Goal: Information Seeking & Learning: Find specific fact

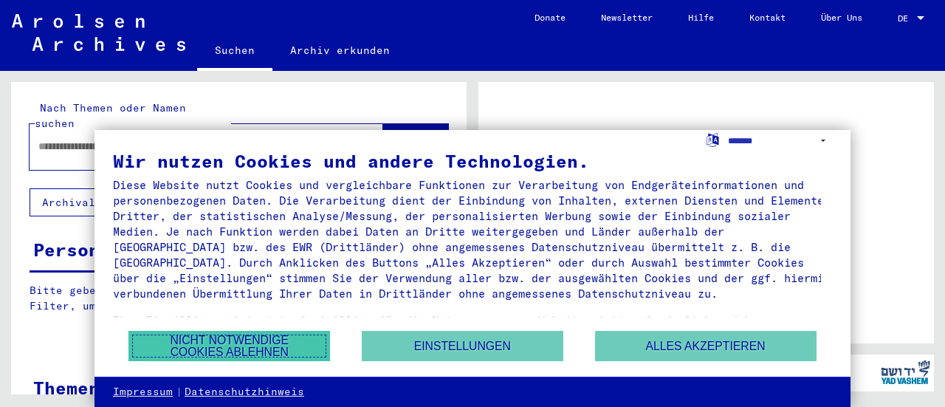
click at [281, 343] on button "Nicht notwendige Cookies ablehnen" at bounding box center [229, 346] width 202 height 30
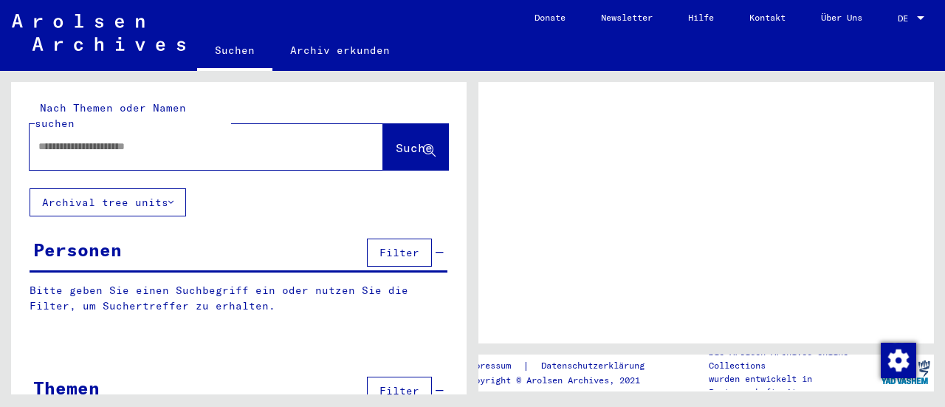
click at [165, 139] on input "text" at bounding box center [192, 147] width 309 height 16
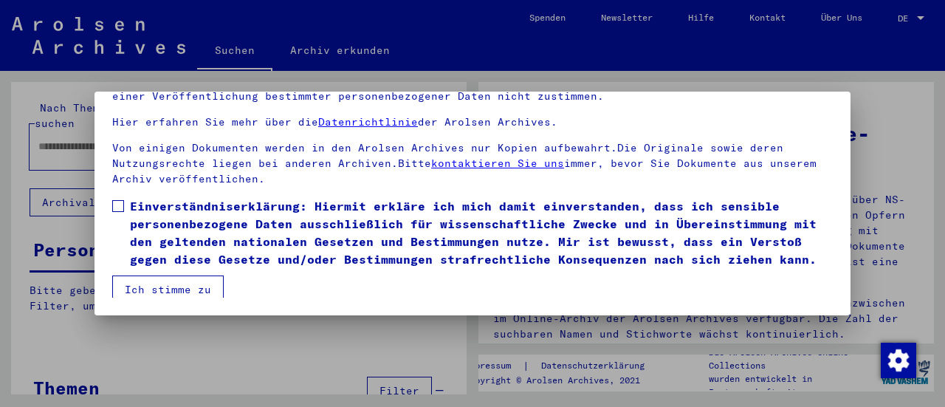
scroll to position [130, 0]
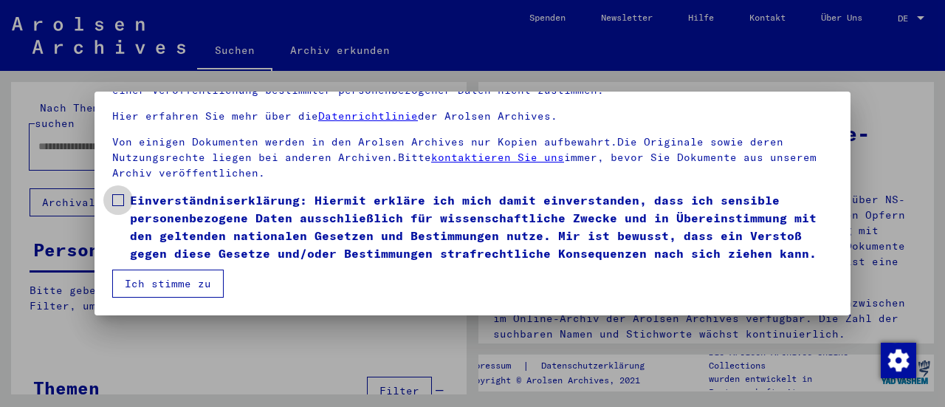
click at [121, 191] on label "Einverständniserklärung: Hiermit erkläre ich mich damit einverstanden, dass ich…" at bounding box center [472, 226] width 720 height 71
click at [154, 292] on button "Ich stimme zu" at bounding box center [167, 283] width 111 height 28
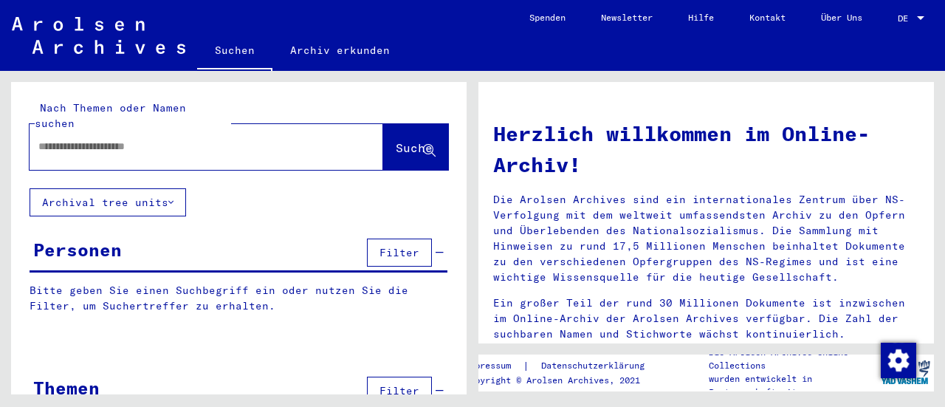
click at [163, 130] on div at bounding box center [184, 146] width 309 height 33
click at [170, 139] on input "text" at bounding box center [188, 147] width 300 height 16
type input "**********"
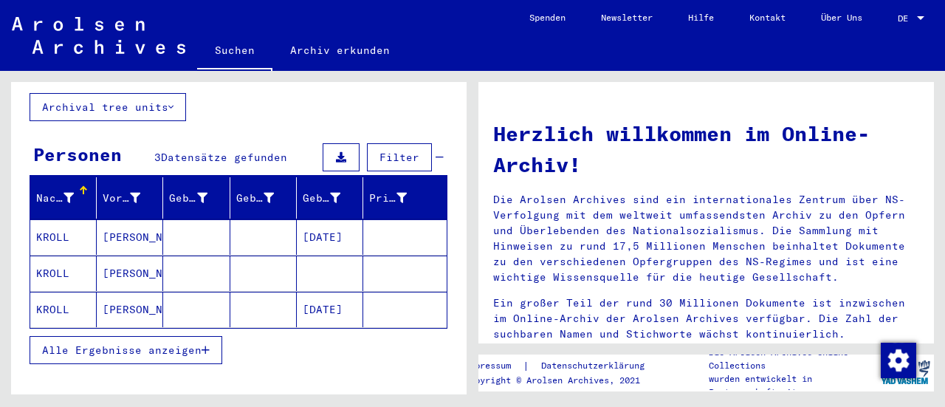
scroll to position [101, 0]
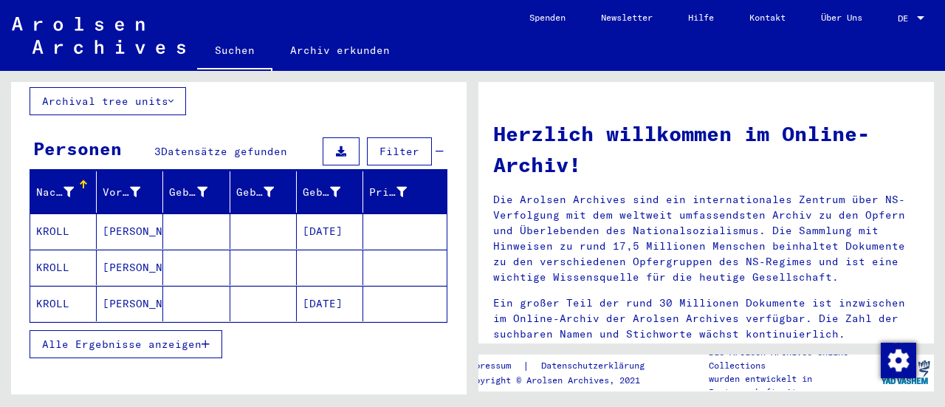
click at [115, 213] on mat-cell "[PERSON_NAME]" at bounding box center [130, 230] width 66 height 35
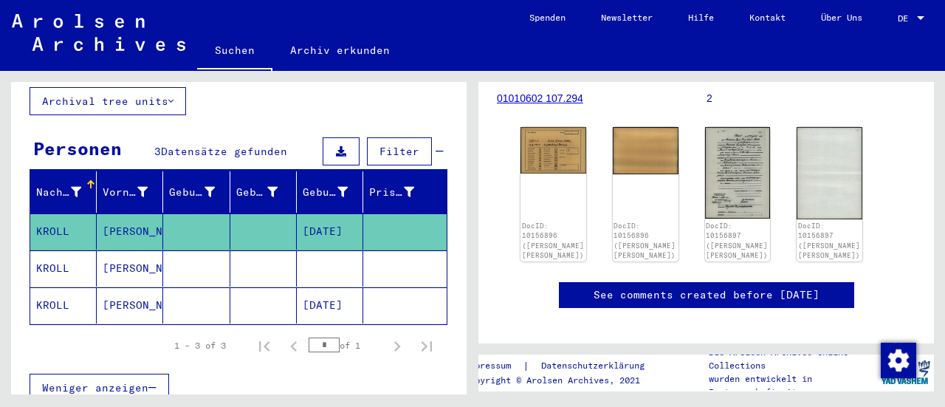
scroll to position [235, 0]
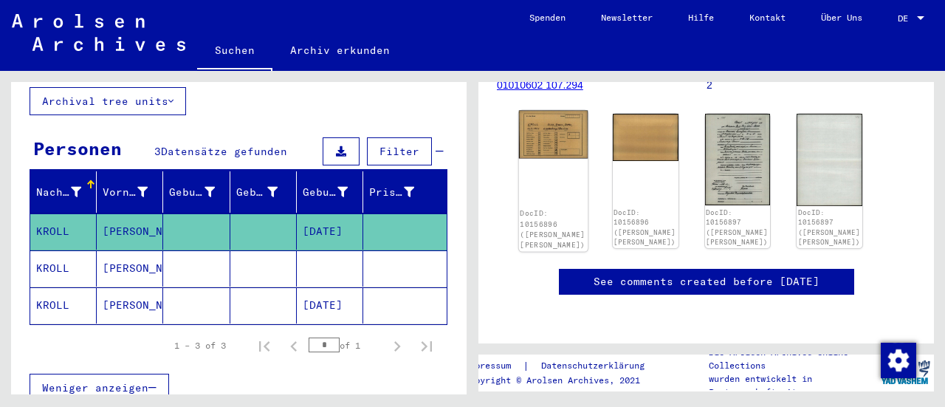
click at [554, 153] on div "DocID: 10156896 ([PERSON_NAME] [PERSON_NAME])" at bounding box center [553, 181] width 69 height 141
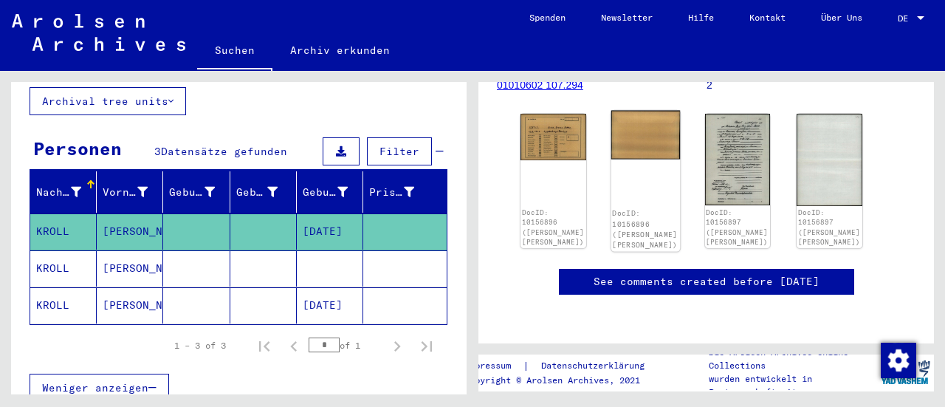
click at [637, 164] on div "DocID: 10156896 ([PERSON_NAME] [PERSON_NAME])" at bounding box center [645, 181] width 69 height 141
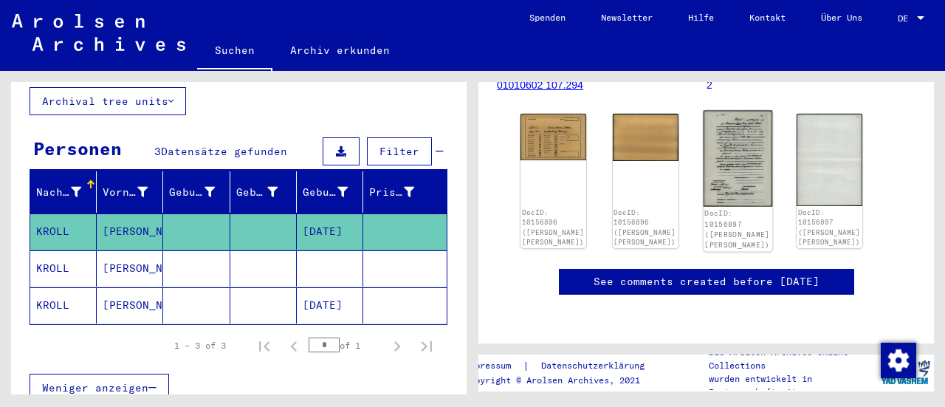
click at [714, 149] on img at bounding box center [737, 159] width 69 height 96
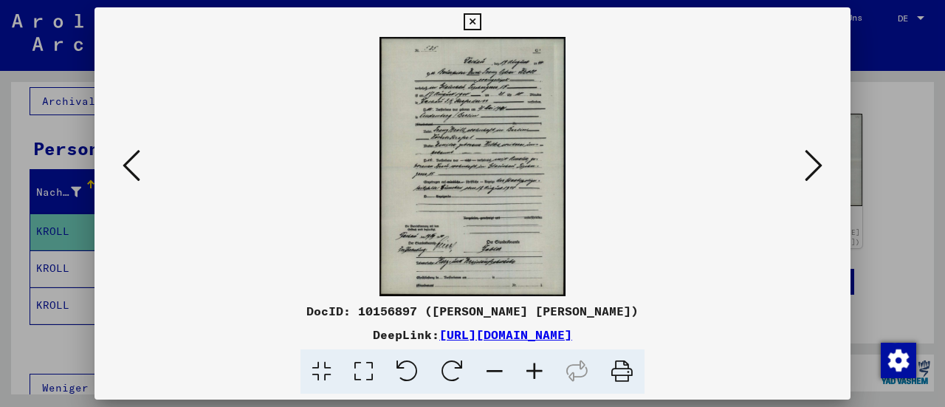
click at [808, 171] on icon at bounding box center [814, 165] width 18 height 35
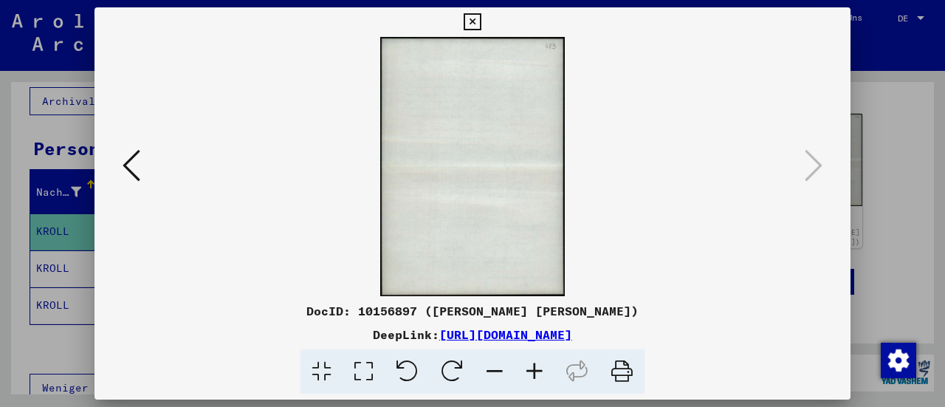
click at [133, 148] on icon at bounding box center [132, 165] width 18 height 35
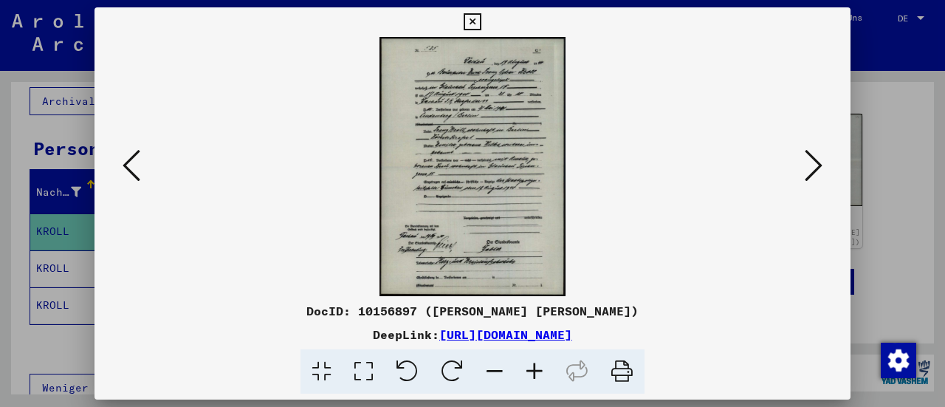
click at [133, 148] on icon at bounding box center [132, 165] width 18 height 35
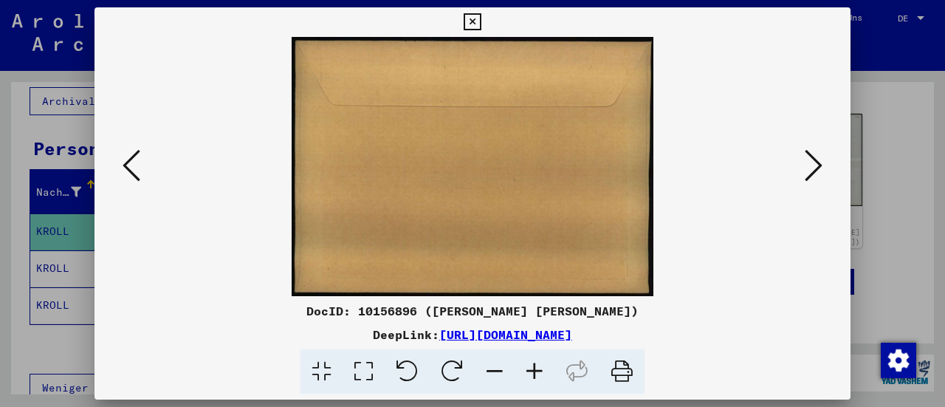
click at [815, 166] on icon at bounding box center [814, 165] width 18 height 35
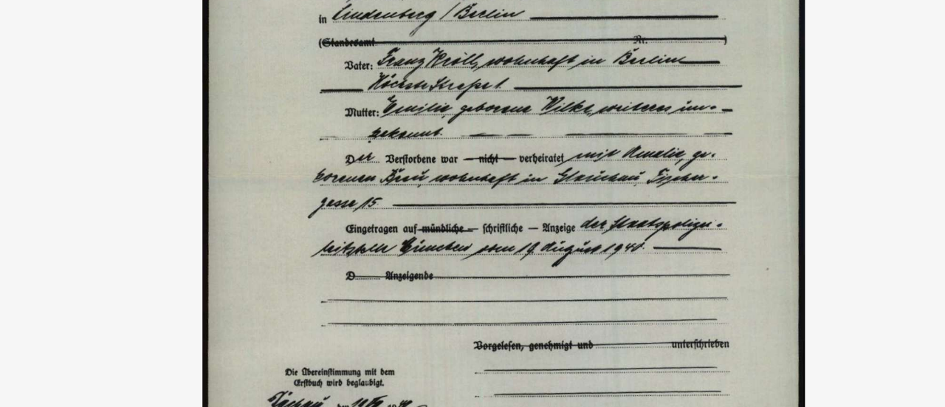
click at [581, 151] on img at bounding box center [472, 166] width 655 height 259
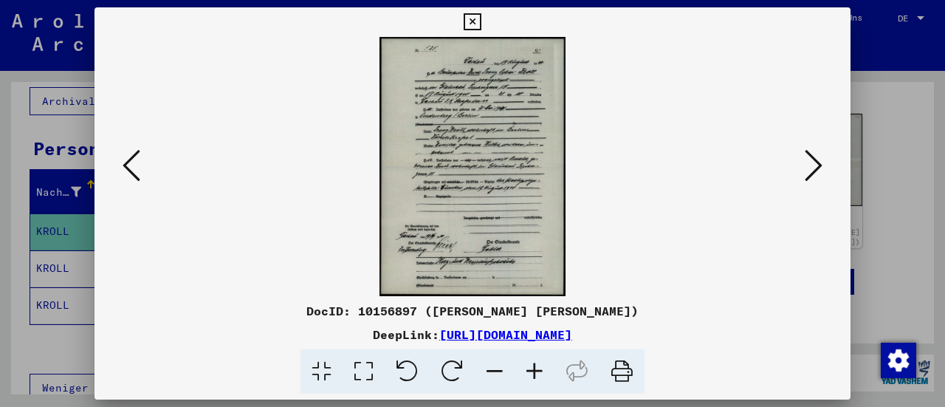
click at [469, 20] on icon at bounding box center [472, 22] width 17 height 18
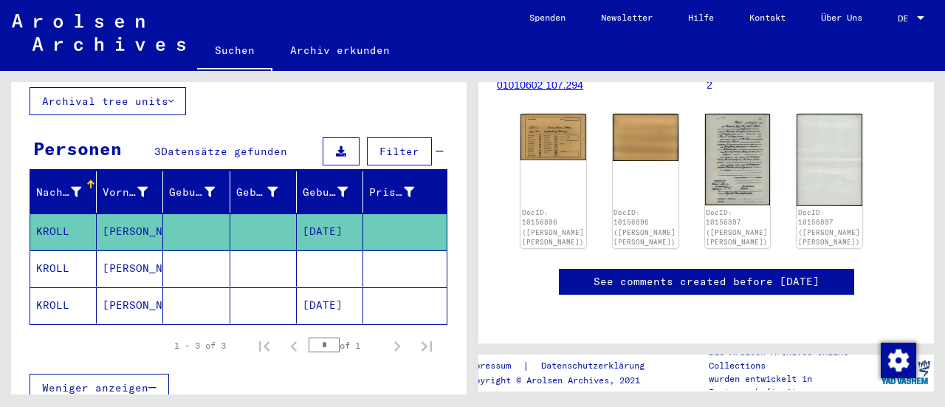
scroll to position [598, 0]
click at [135, 287] on mat-cell "[PERSON_NAME]" at bounding box center [130, 305] width 66 height 36
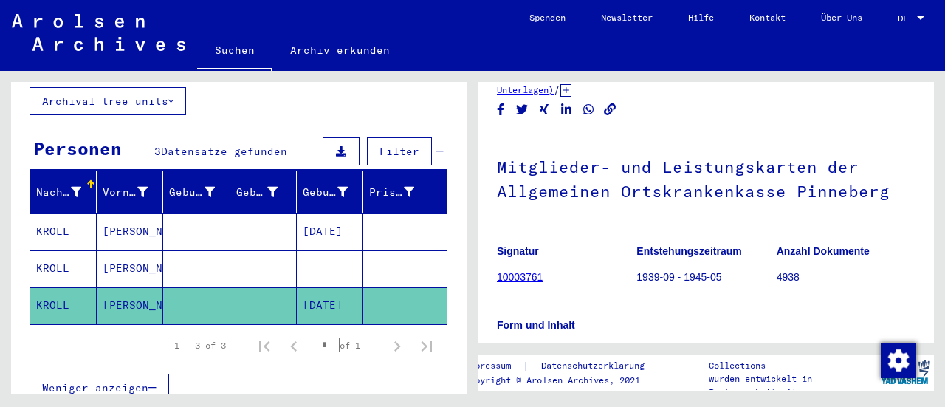
scroll to position [78, 0]
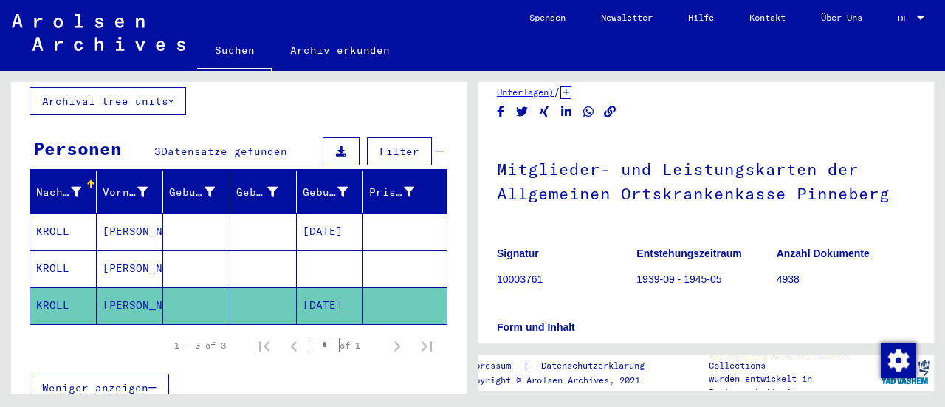
click at [142, 252] on mat-cell "[PERSON_NAME]" at bounding box center [130, 268] width 66 height 36
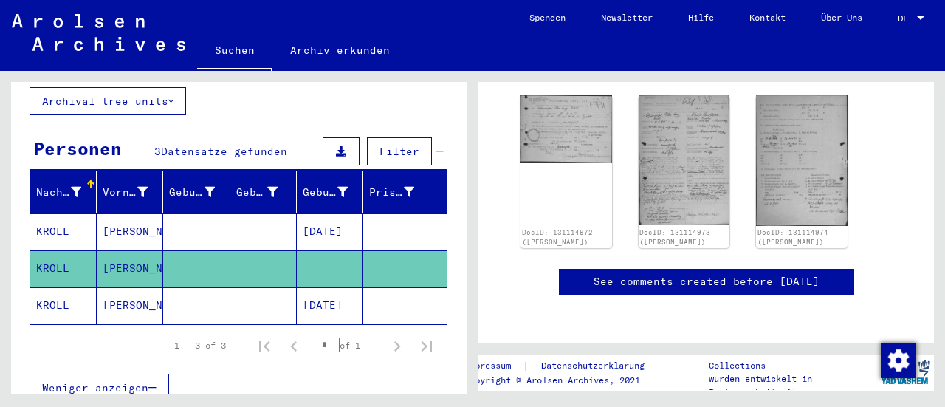
scroll to position [217, 0]
click at [641, 117] on img at bounding box center [684, 160] width 96 height 137
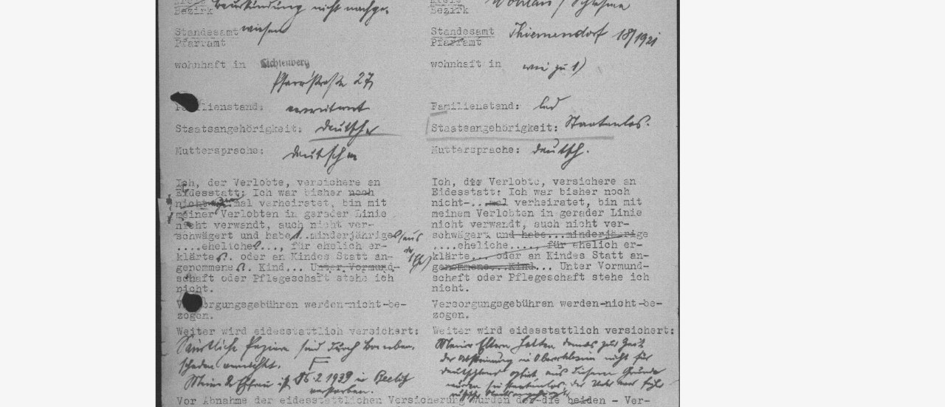
drag, startPoint x: 582, startPoint y: 140, endPoint x: 576, endPoint y: 176, distance: 37.4
click at [576, 176] on img at bounding box center [472, 166] width 655 height 259
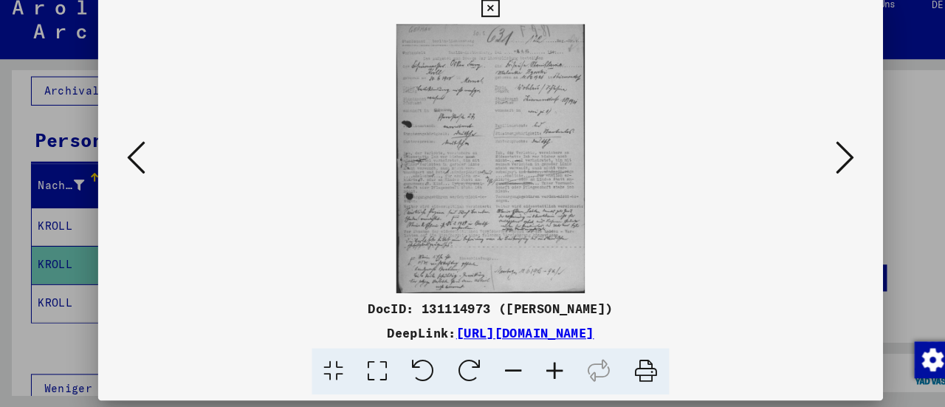
scroll to position [0, 0]
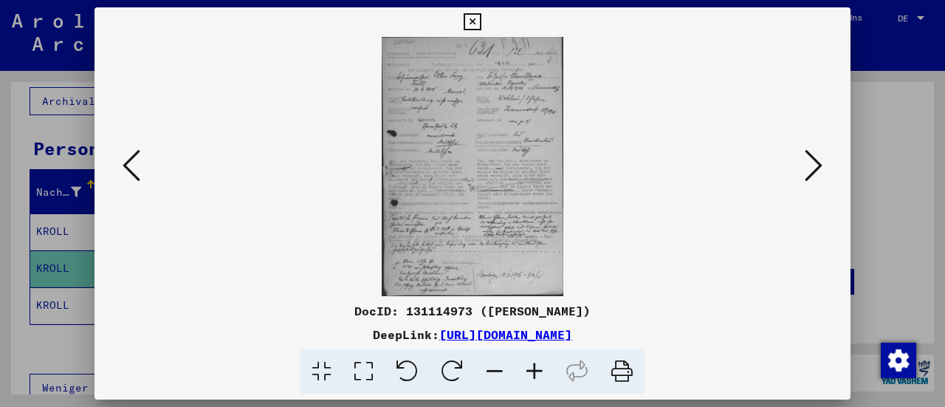
click at [474, 17] on icon at bounding box center [472, 22] width 17 height 18
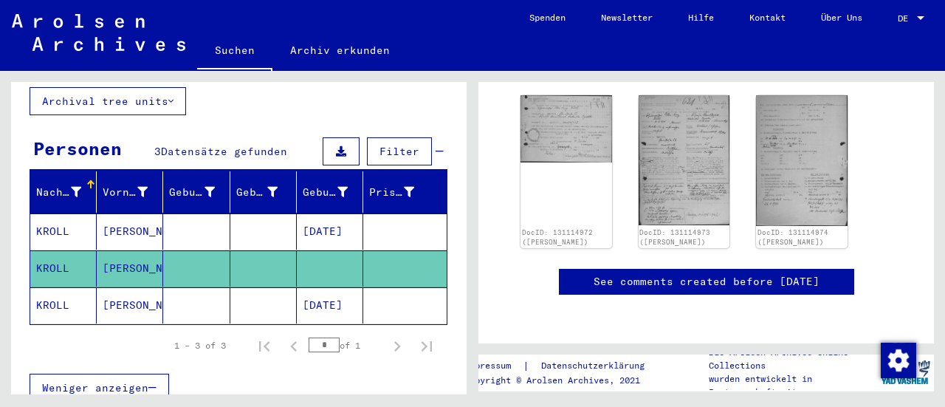
click at [123, 213] on mat-cell "[PERSON_NAME]" at bounding box center [130, 231] width 66 height 36
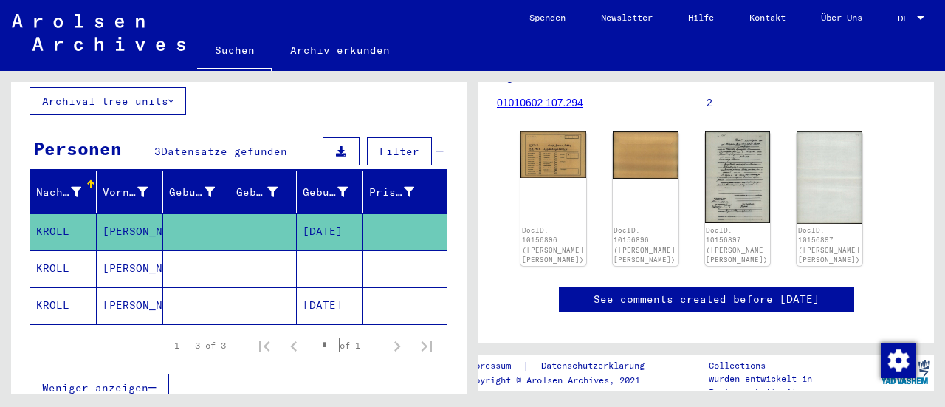
scroll to position [213, 0]
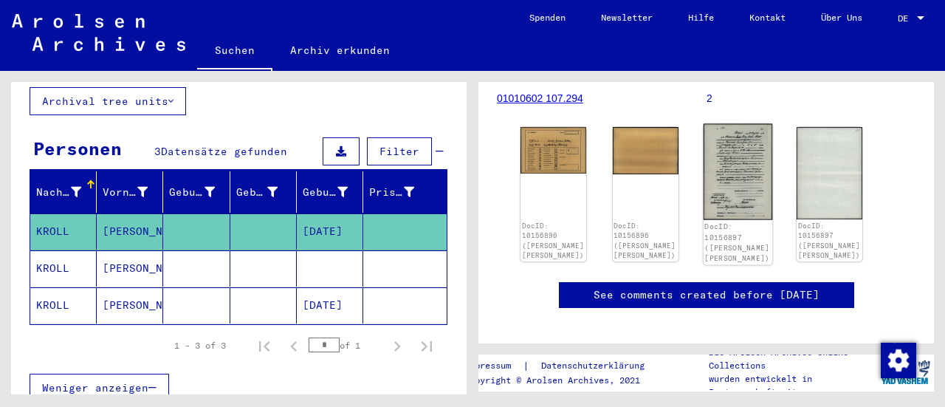
click at [728, 194] on img at bounding box center [737, 172] width 69 height 96
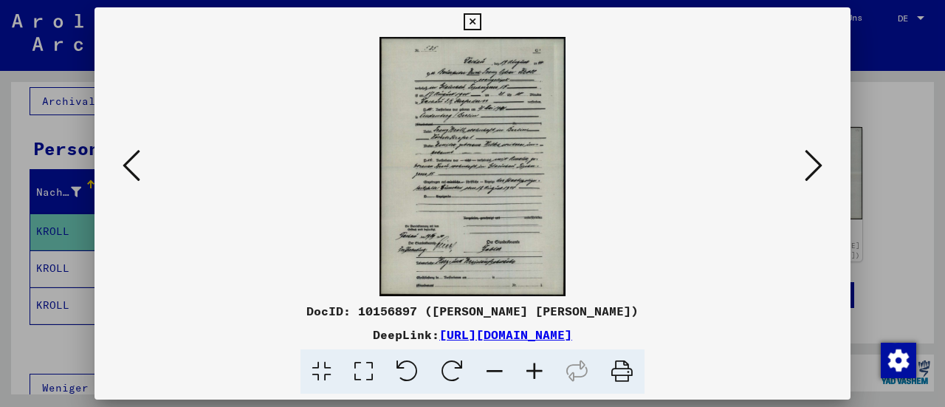
click at [934, 120] on div at bounding box center [472, 203] width 945 height 407
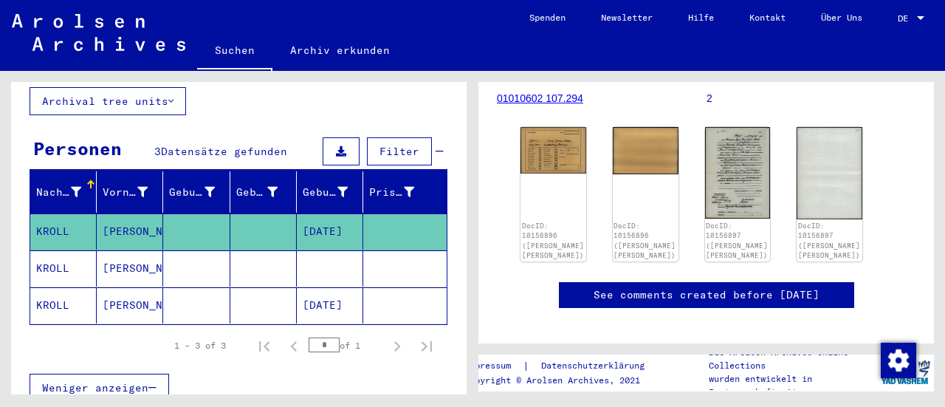
click at [119, 287] on mat-cell "[PERSON_NAME]" at bounding box center [130, 305] width 66 height 36
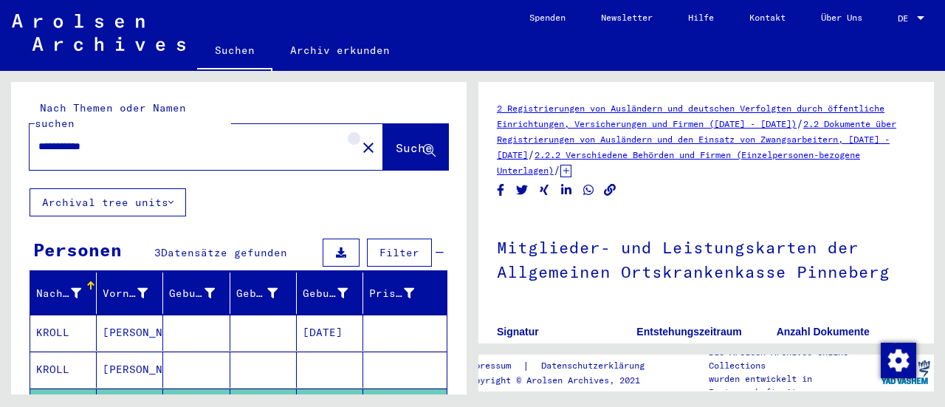
click at [359, 139] on mat-icon "close" at bounding box center [368, 148] width 18 height 18
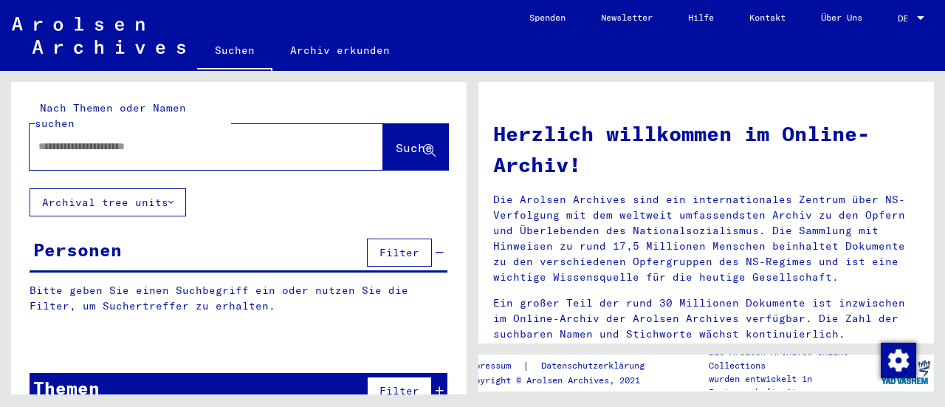
click at [216, 130] on div at bounding box center [184, 146] width 309 height 33
click at [196, 139] on input "text" at bounding box center [188, 147] width 300 height 16
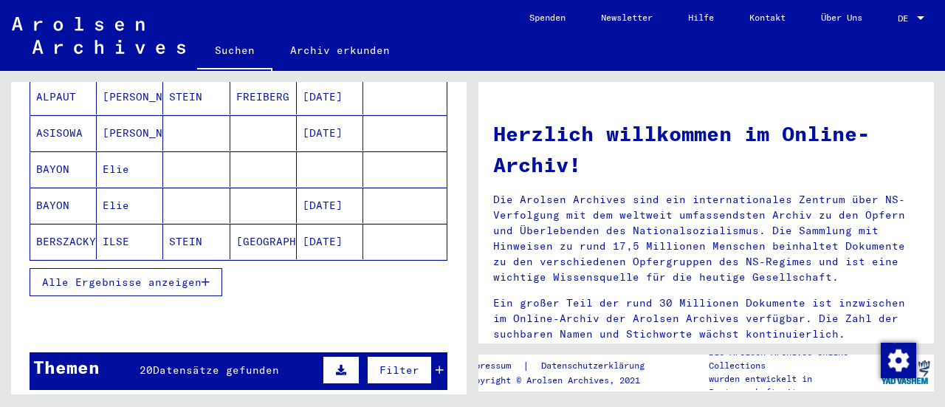
scroll to position [258, 0]
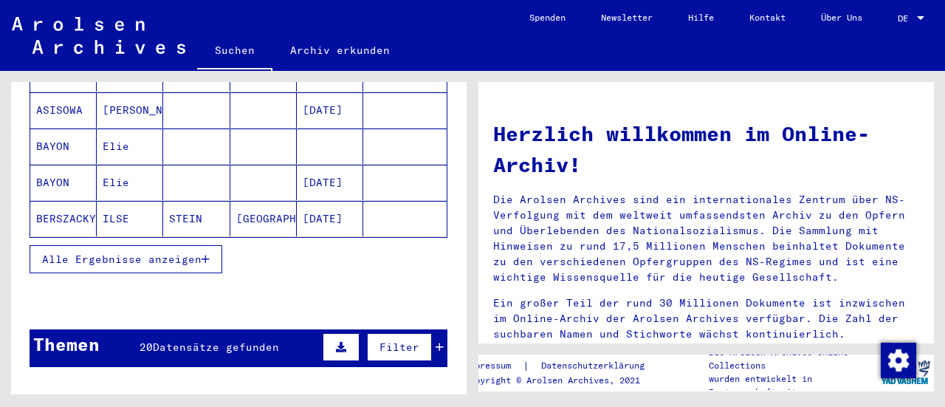
click at [180, 252] on span "Alle Ergebnisse anzeigen" at bounding box center [121, 258] width 159 height 13
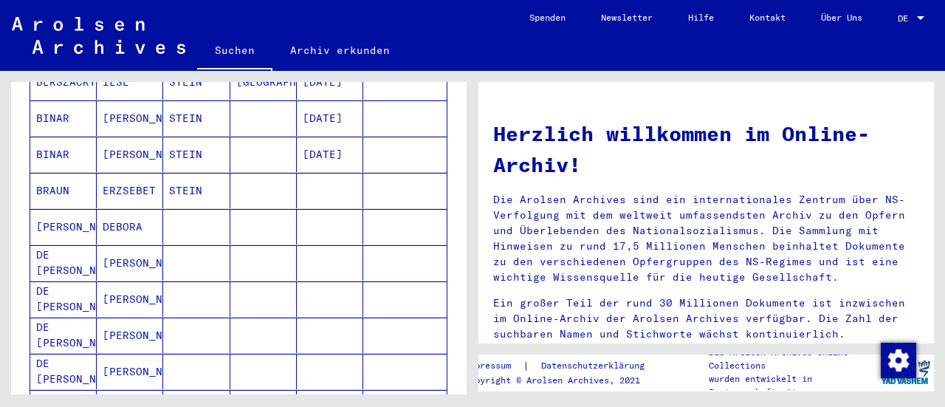
scroll to position [423, 0]
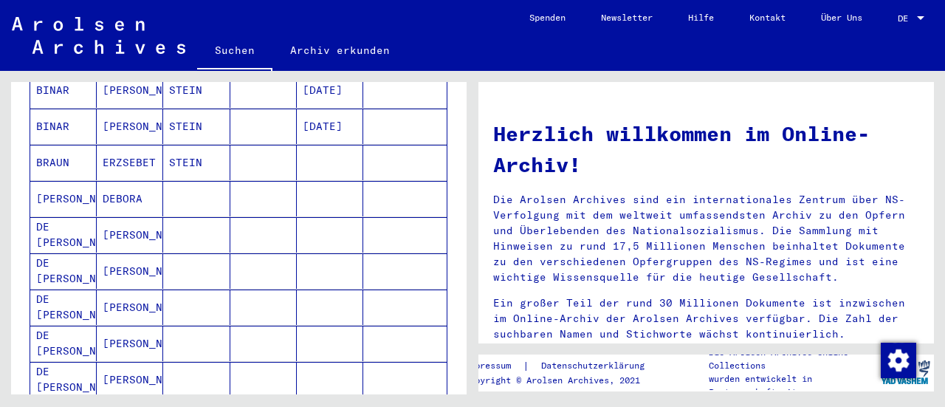
click at [163, 219] on mat-cell at bounding box center [196, 234] width 66 height 35
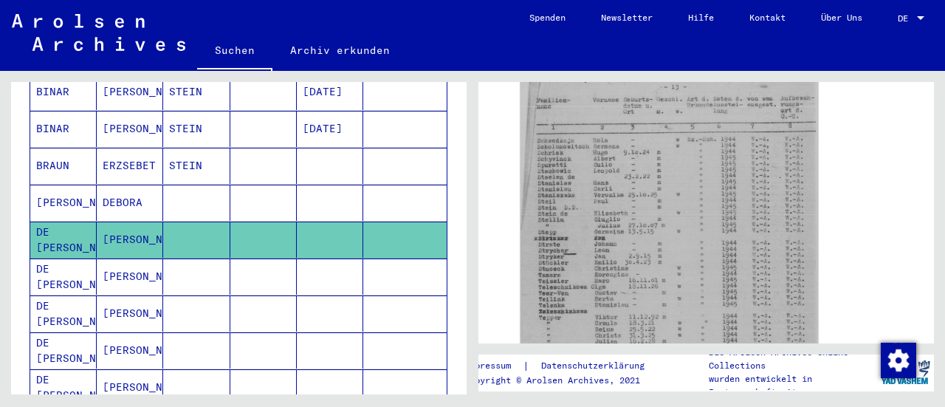
scroll to position [436, 0]
click at [185, 258] on mat-cell at bounding box center [196, 276] width 66 height 36
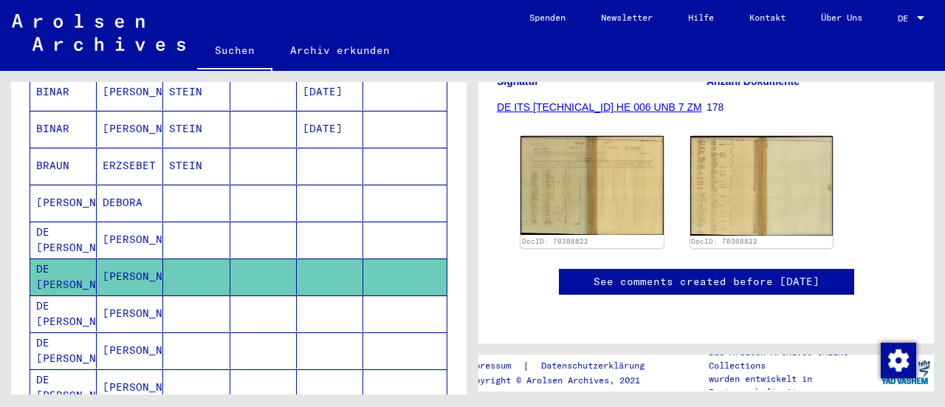
scroll to position [403, 0]
click at [118, 295] on mat-cell "[PERSON_NAME]" at bounding box center [130, 313] width 66 height 36
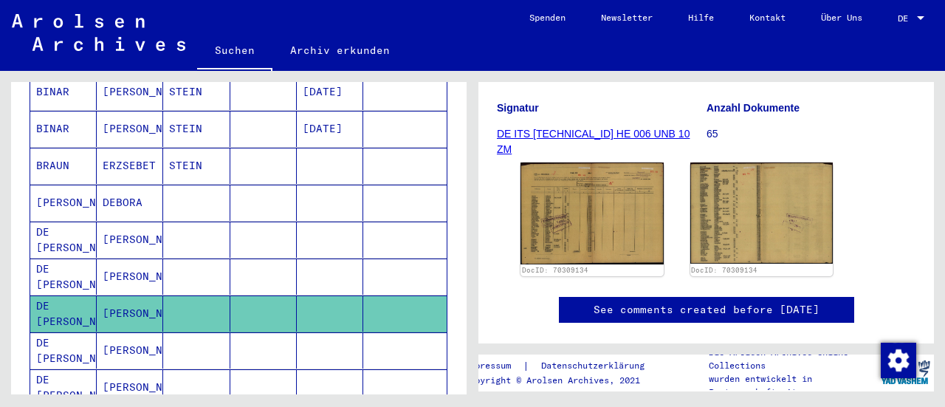
scroll to position [188, 0]
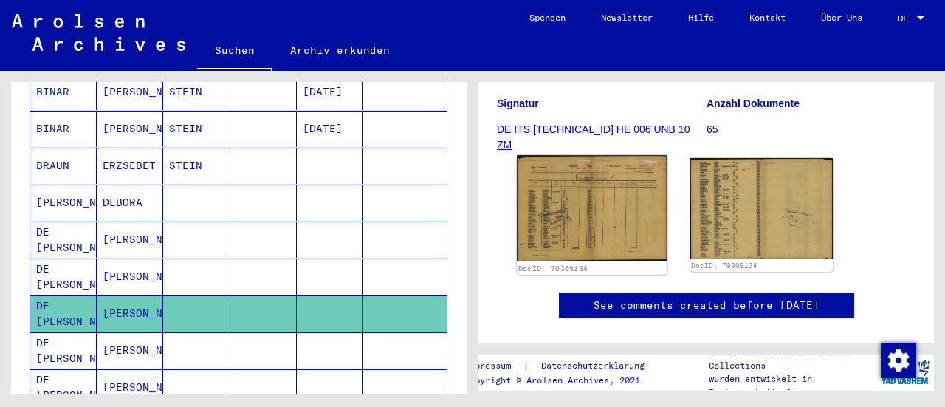
click at [571, 227] on img at bounding box center [592, 208] width 150 height 106
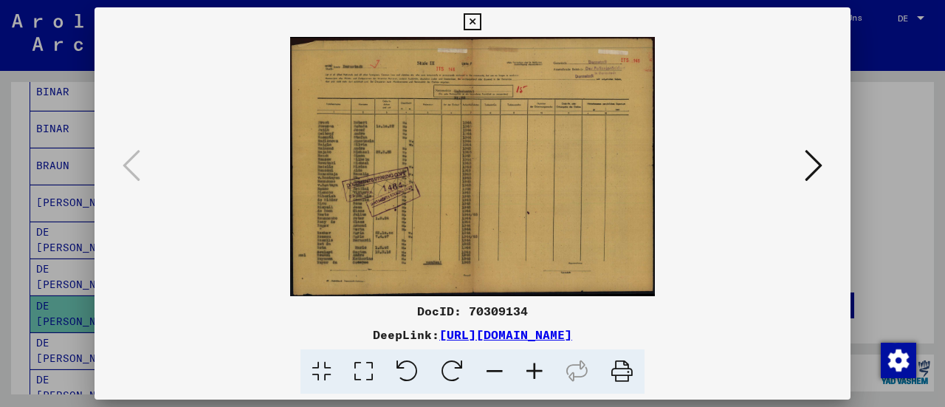
click at [811, 168] on icon at bounding box center [814, 165] width 18 height 35
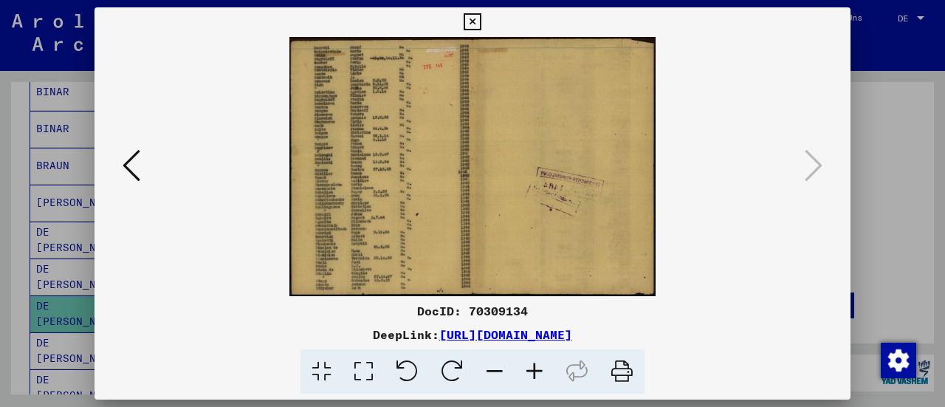
click at [479, 24] on icon at bounding box center [472, 22] width 17 height 18
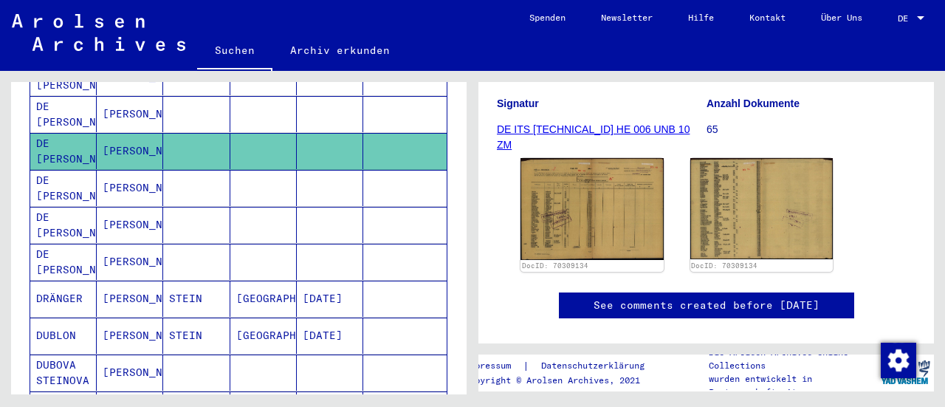
scroll to position [593, 0]
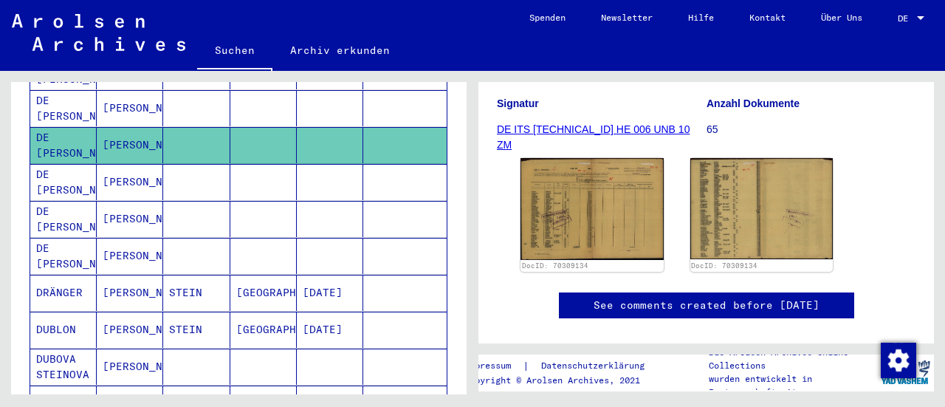
click at [117, 164] on mat-cell "[PERSON_NAME]" at bounding box center [130, 182] width 66 height 36
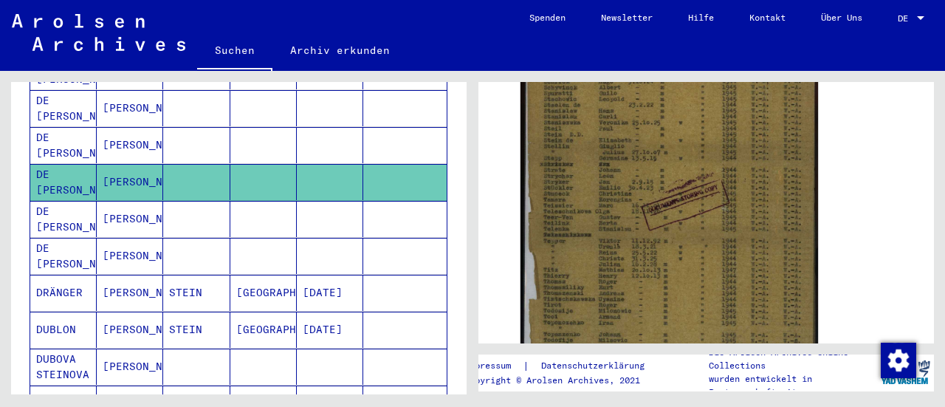
scroll to position [393, 0]
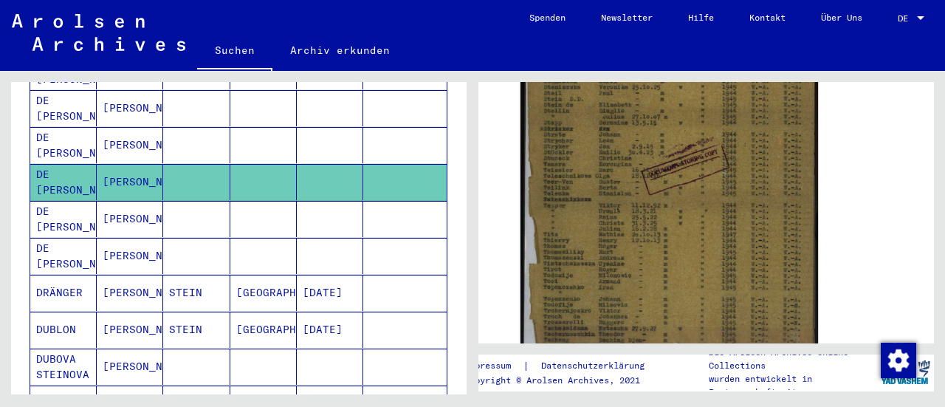
click at [131, 238] on mat-cell "[PERSON_NAME]" at bounding box center [130, 256] width 66 height 36
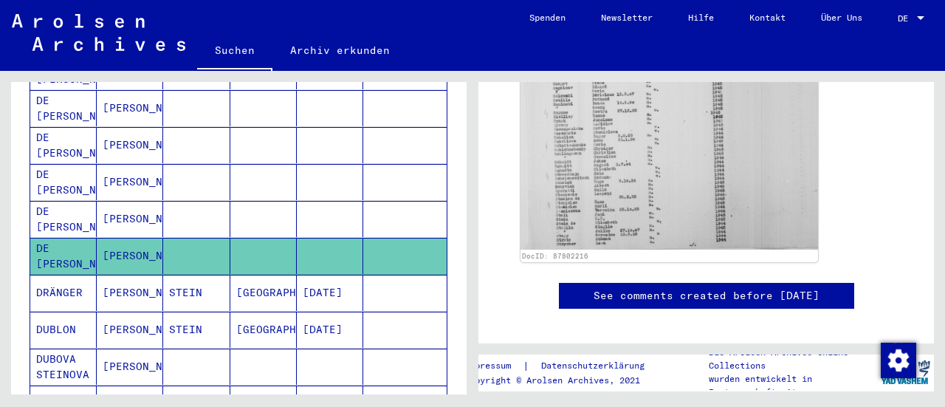
scroll to position [388, 0]
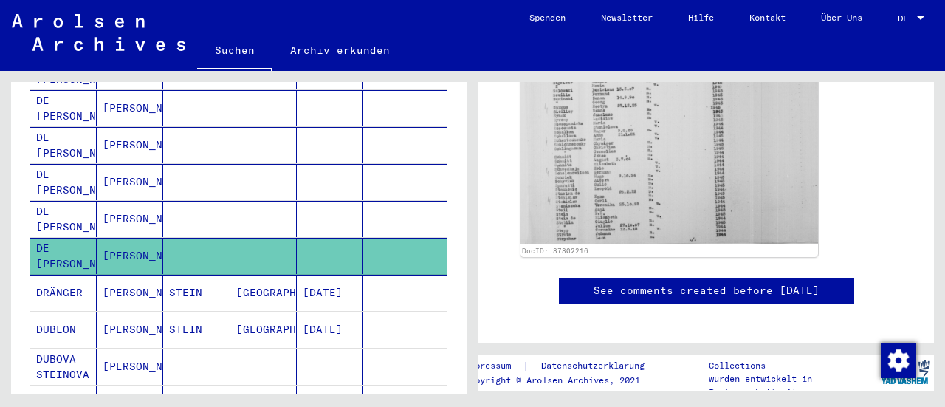
click at [127, 201] on mat-cell "[PERSON_NAME]" at bounding box center [130, 219] width 66 height 36
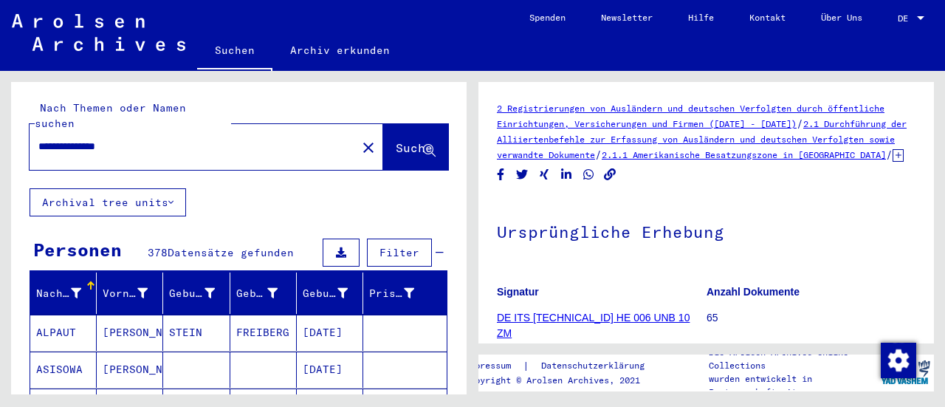
drag, startPoint x: 151, startPoint y: 125, endPoint x: 0, endPoint y: 49, distance: 169.0
click at [0, 49] on mat-sidenav-content "**********" at bounding box center [472, 203] width 945 height 407
type input "*********"
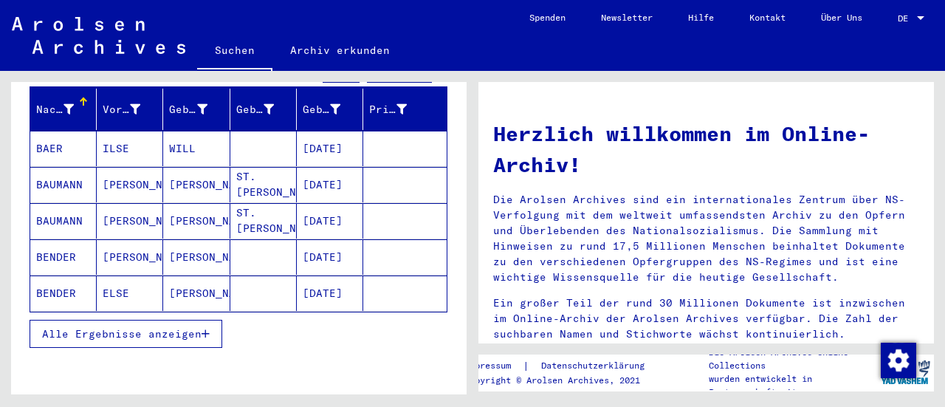
scroll to position [195, 0]
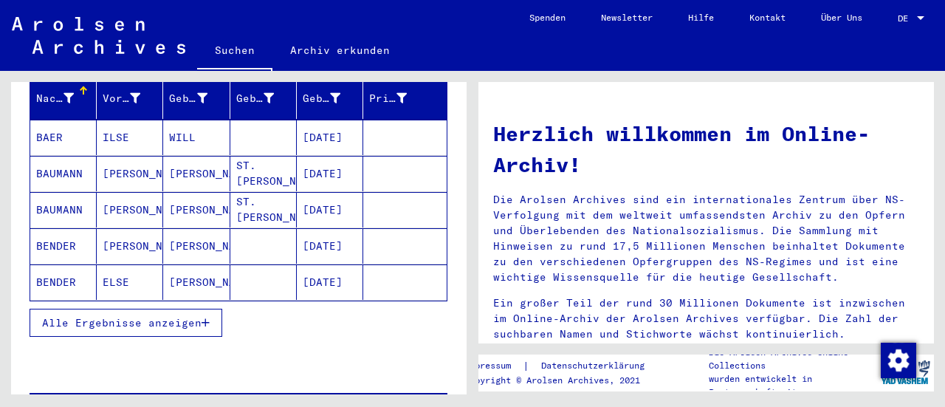
click at [98, 316] on span "Alle Ergebnisse anzeigen" at bounding box center [121, 322] width 159 height 13
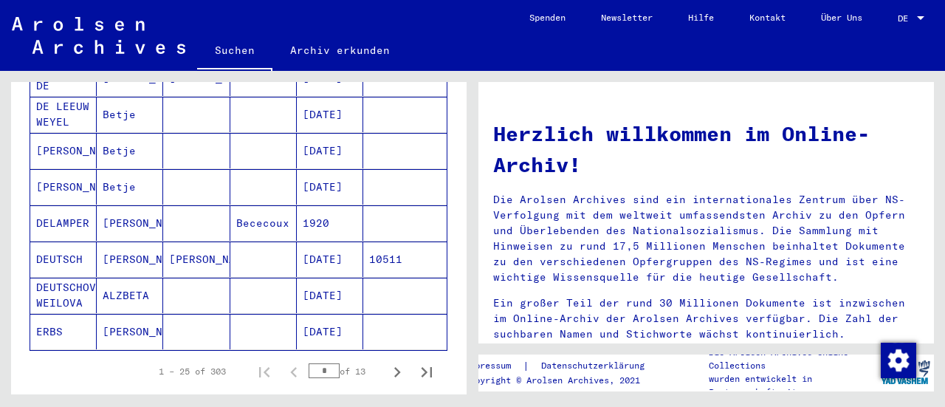
scroll to position [871, 0]
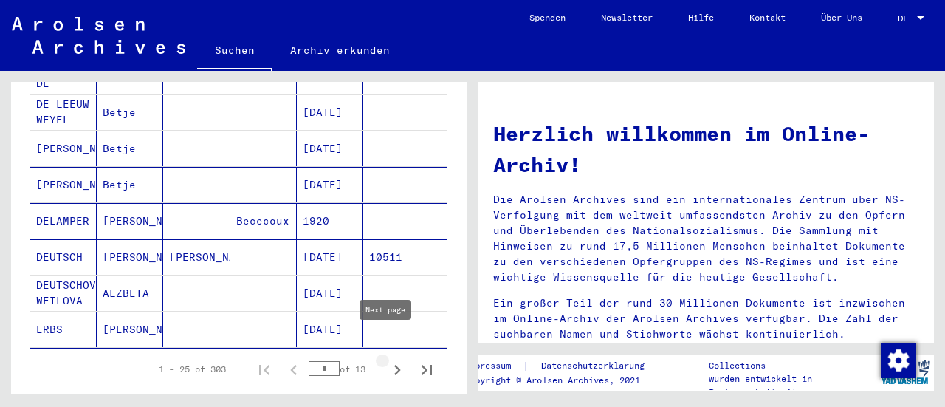
click at [387, 359] on icon "Next page" at bounding box center [397, 369] width 21 height 21
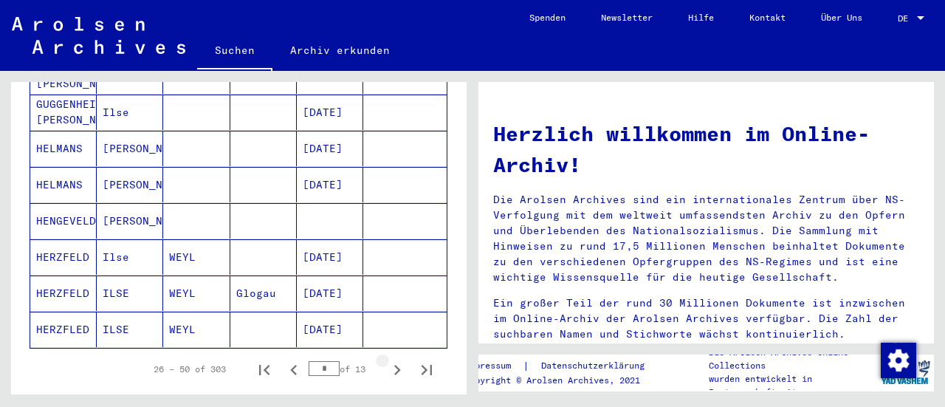
click at [387, 359] on icon "Next page" at bounding box center [397, 369] width 21 height 21
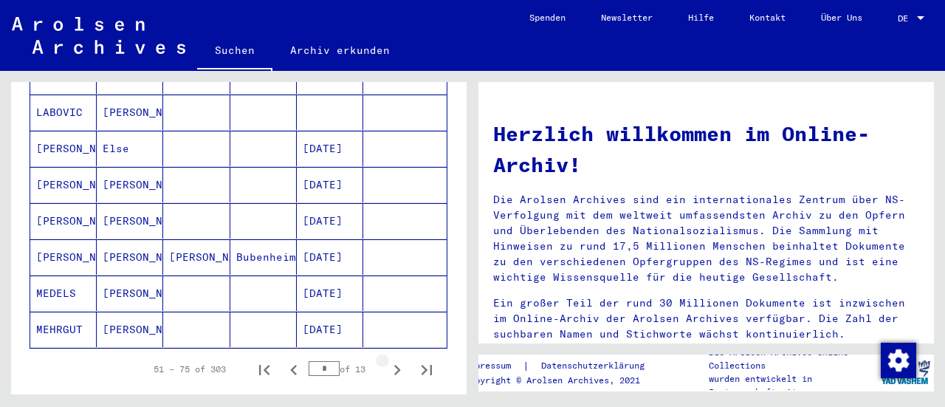
click at [387, 359] on icon "Next page" at bounding box center [397, 369] width 21 height 21
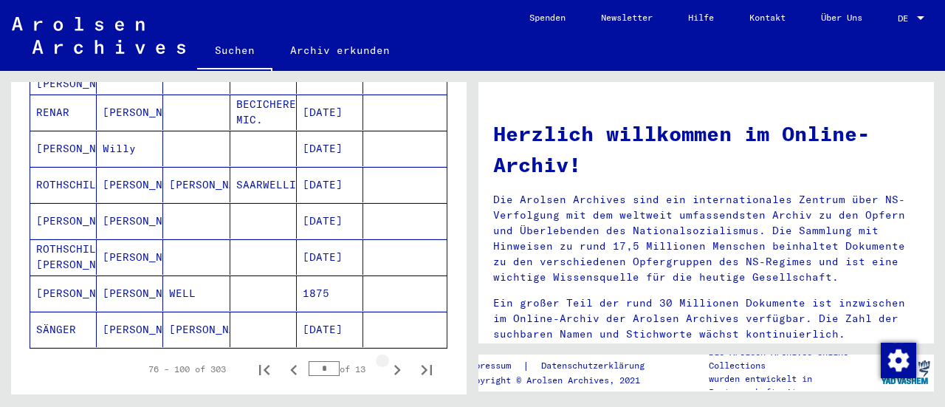
click at [387, 359] on icon "Next page" at bounding box center [397, 369] width 21 height 21
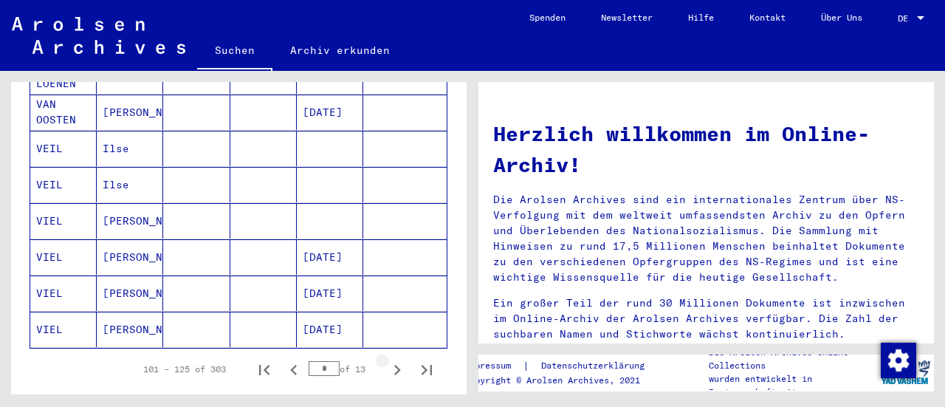
click at [387, 359] on icon "Next page" at bounding box center [397, 369] width 21 height 21
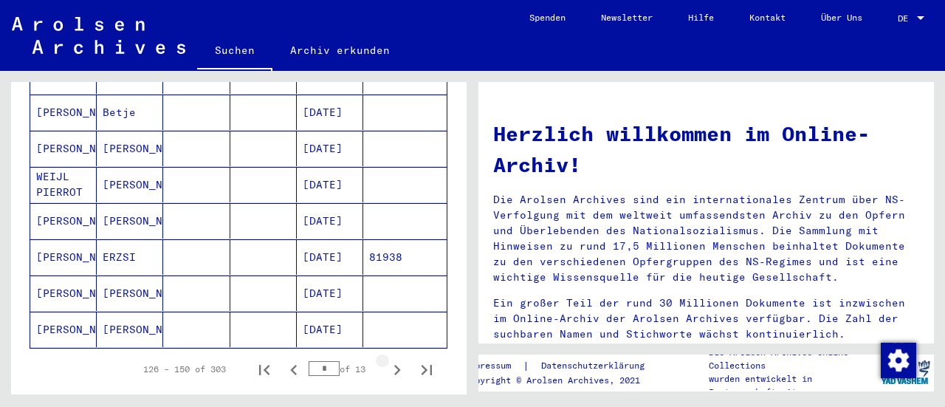
click at [390, 359] on icon "Next page" at bounding box center [397, 369] width 21 height 21
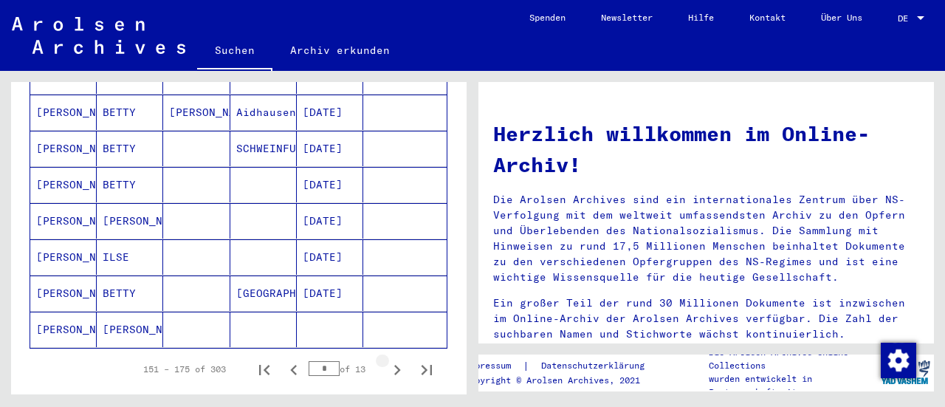
click at [390, 359] on icon "Next page" at bounding box center [397, 369] width 21 height 21
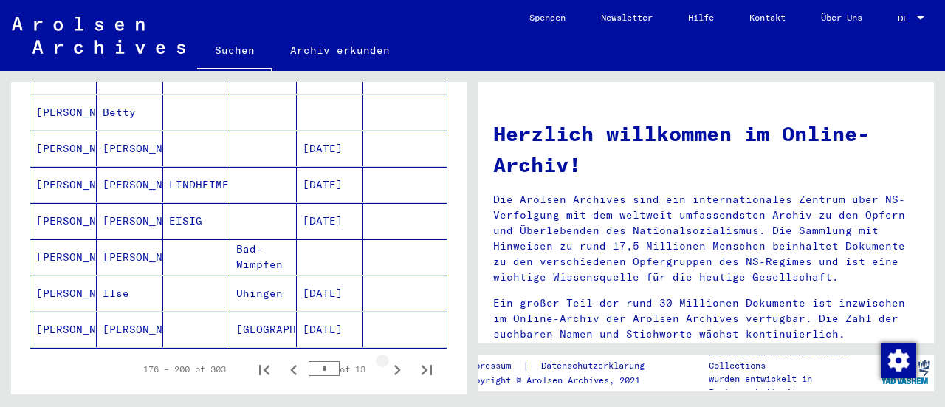
click at [390, 359] on icon "Next page" at bounding box center [397, 369] width 21 height 21
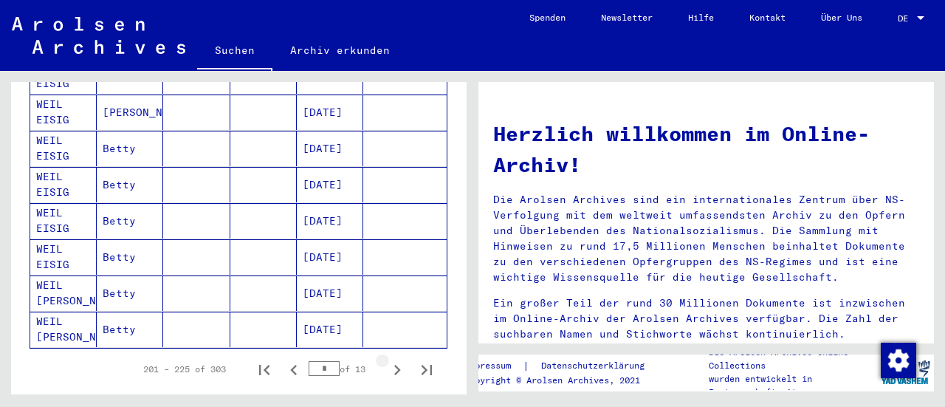
click at [390, 359] on icon "Next page" at bounding box center [397, 369] width 21 height 21
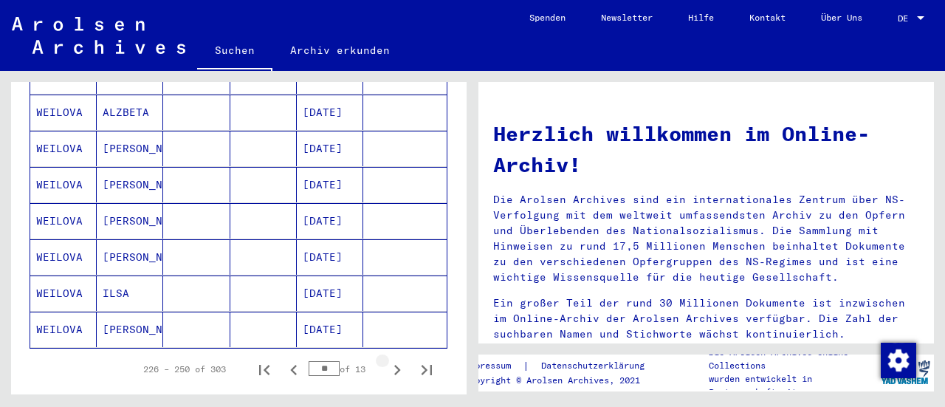
click at [390, 359] on icon "Next page" at bounding box center [397, 369] width 21 height 21
type input "**"
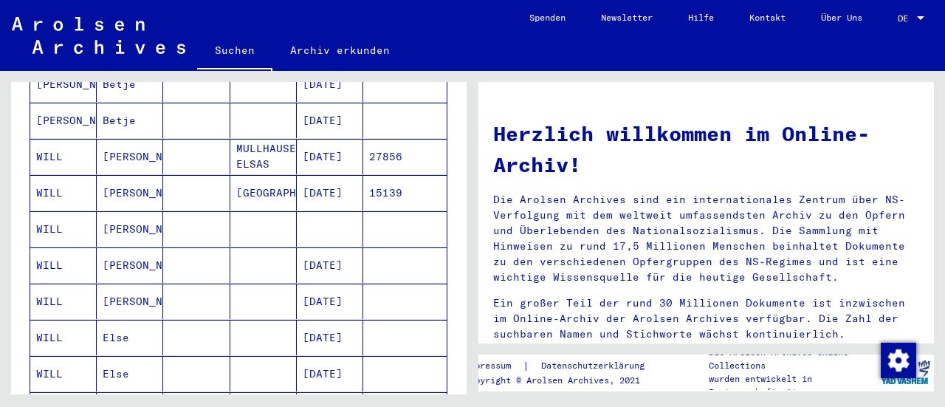
scroll to position [644, 0]
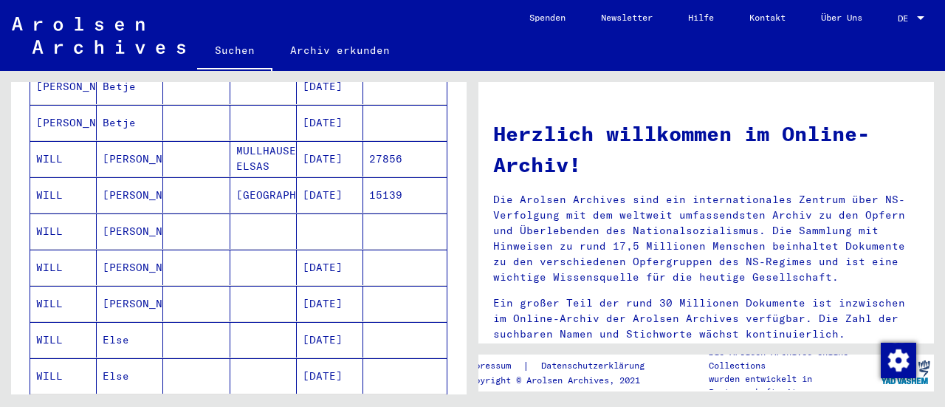
click at [120, 286] on mat-cell "[PERSON_NAME]" at bounding box center [130, 303] width 66 height 35
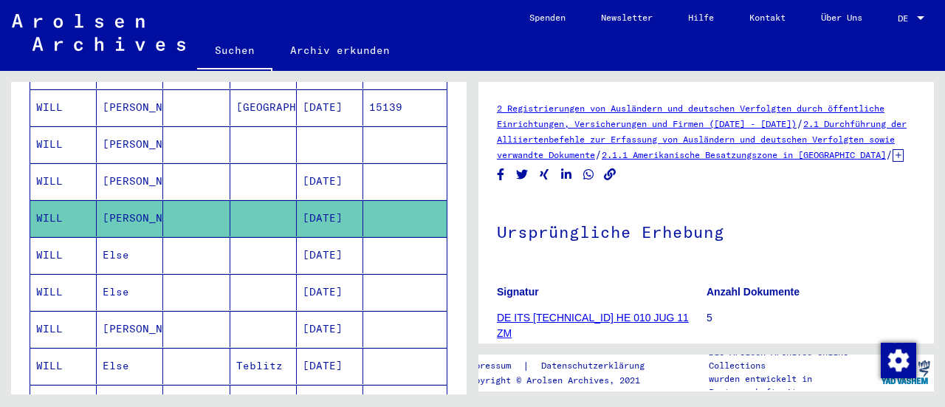
scroll to position [747, 0]
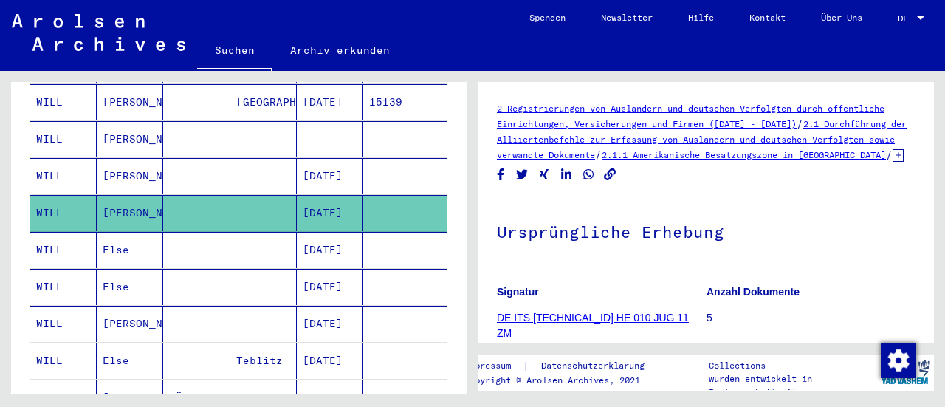
click at [332, 343] on mat-cell "[DATE]" at bounding box center [330, 361] width 66 height 36
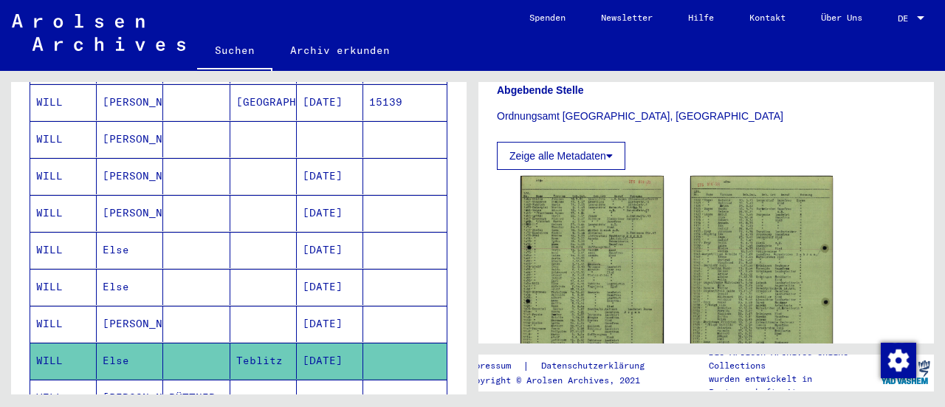
scroll to position [557, 0]
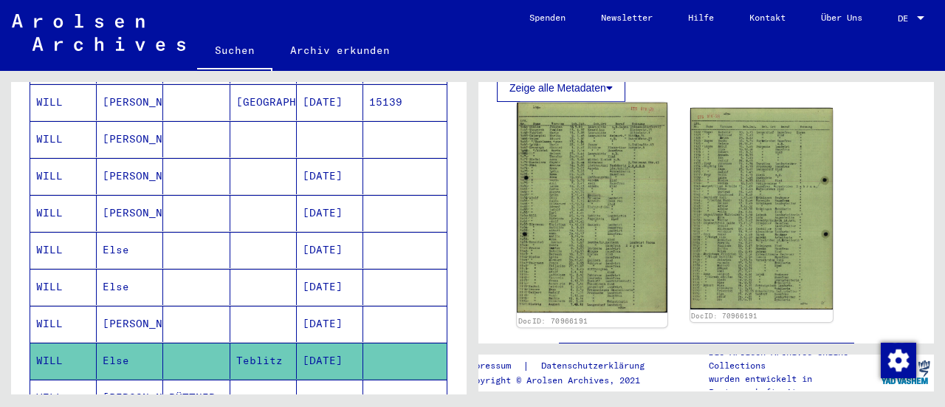
click at [619, 235] on img at bounding box center [592, 208] width 150 height 210
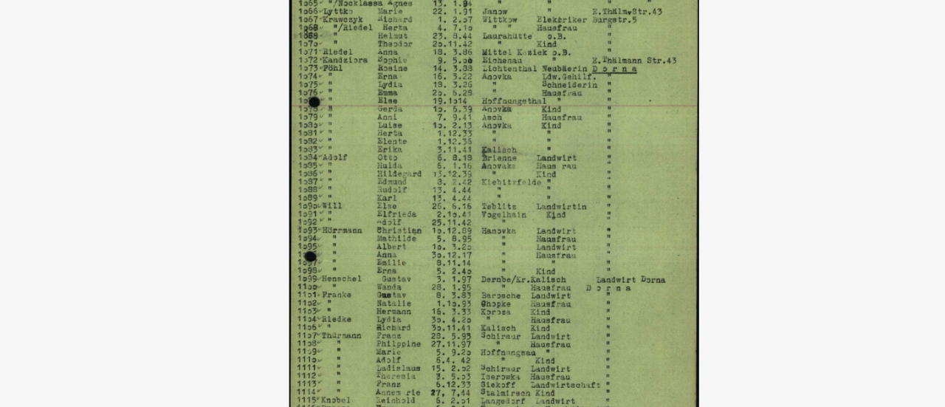
click at [659, 156] on img at bounding box center [472, 166] width 655 height 259
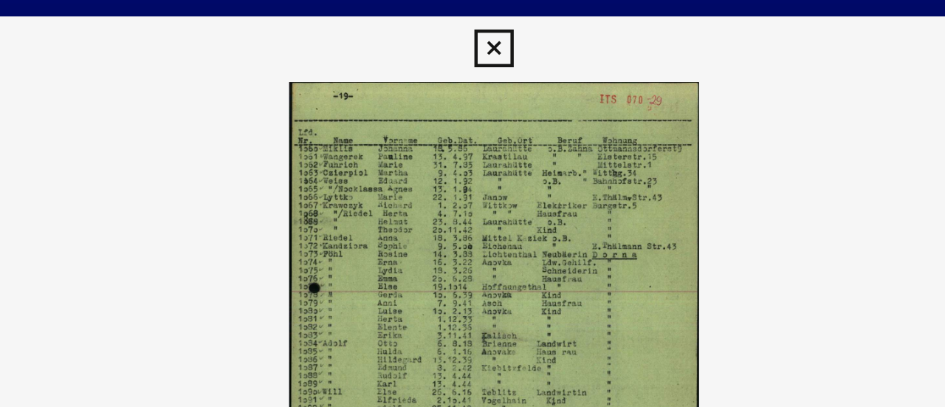
click at [470, 21] on icon at bounding box center [472, 22] width 17 height 18
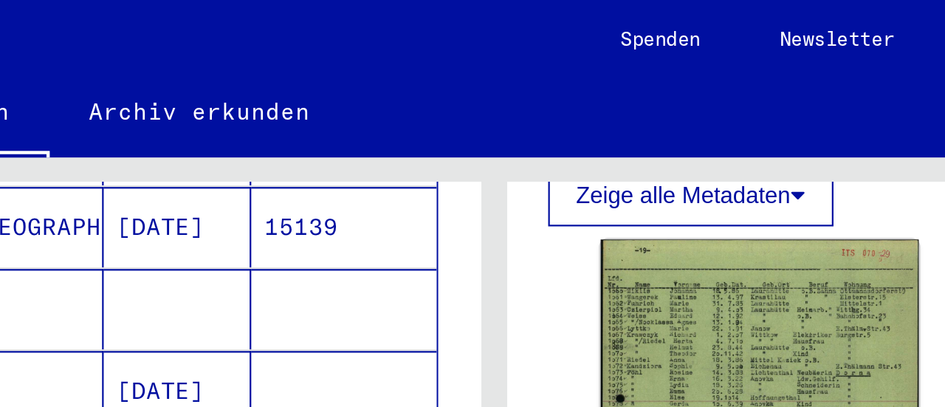
click at [652, 97] on div "Zeige alle Metadaten" at bounding box center [706, 83] width 419 height 35
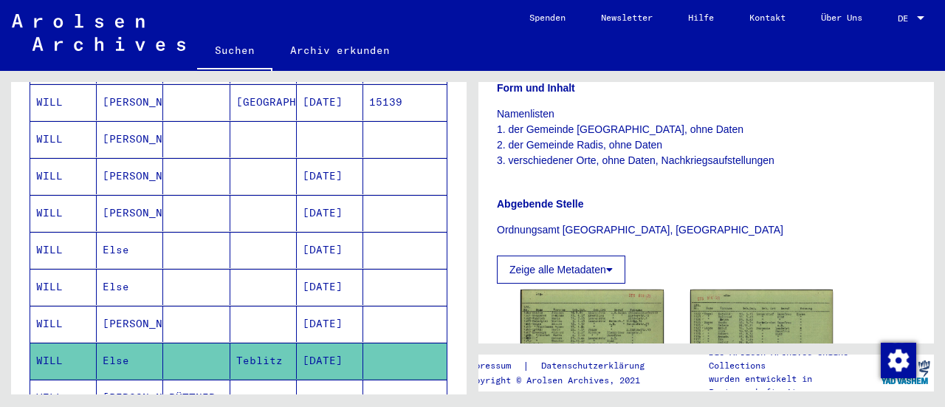
scroll to position [366, 0]
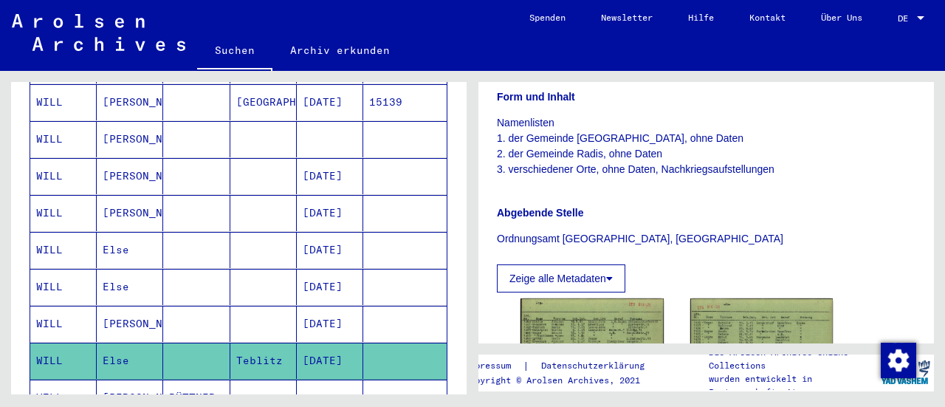
click at [607, 289] on button "Zeige alle Metadaten" at bounding box center [561, 278] width 128 height 28
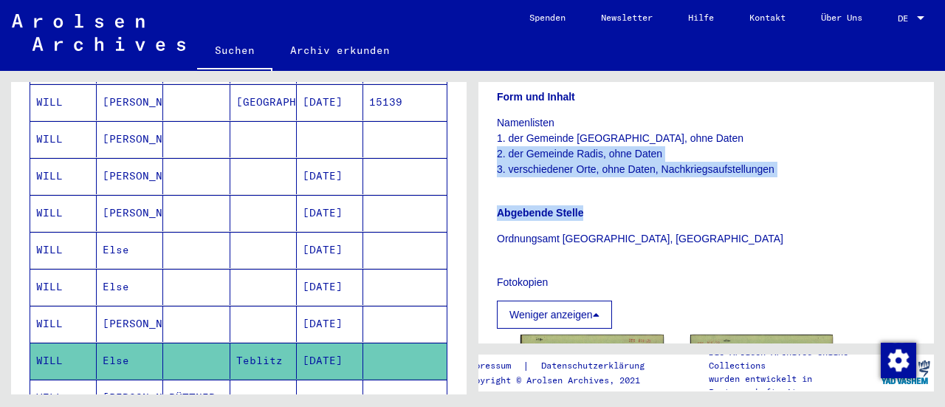
drag, startPoint x: 922, startPoint y: 166, endPoint x: 919, endPoint y: 206, distance: 40.0
click at [919, 206] on yv-its-full-details "2 Registrierungen von Ausländern und deutschen Verfolgten durch öffentliche Ein…" at bounding box center [705, 179] width 455 height 891
click at [885, 216] on div "Abgebende Stelle Ordnungsamt [GEOGRAPHIC_DATA], [GEOGRAPHIC_DATA]" at bounding box center [706, 216] width 419 height 59
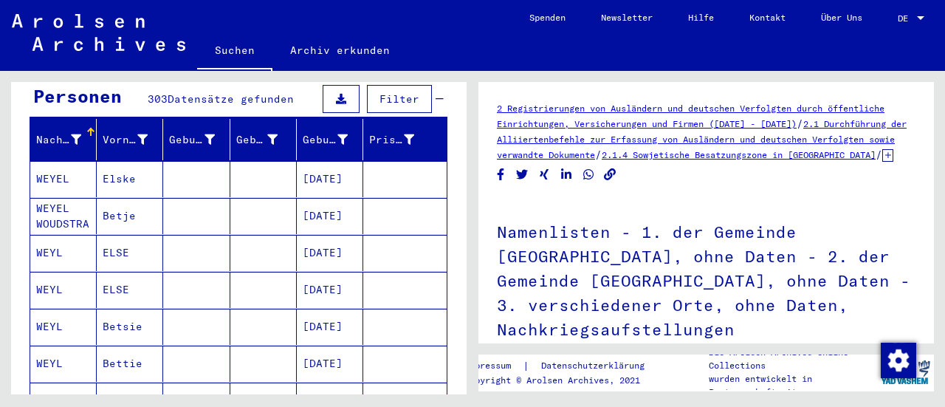
scroll to position [159, 0]
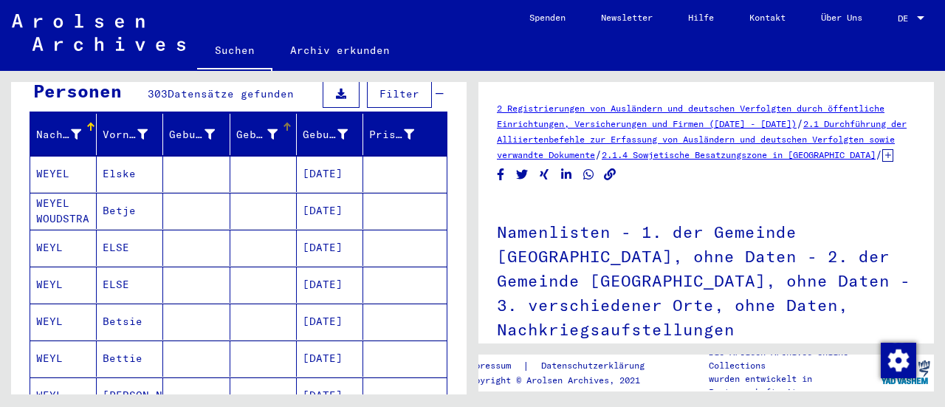
click at [251, 127] on div "Geburt‏" at bounding box center [256, 135] width 41 height 16
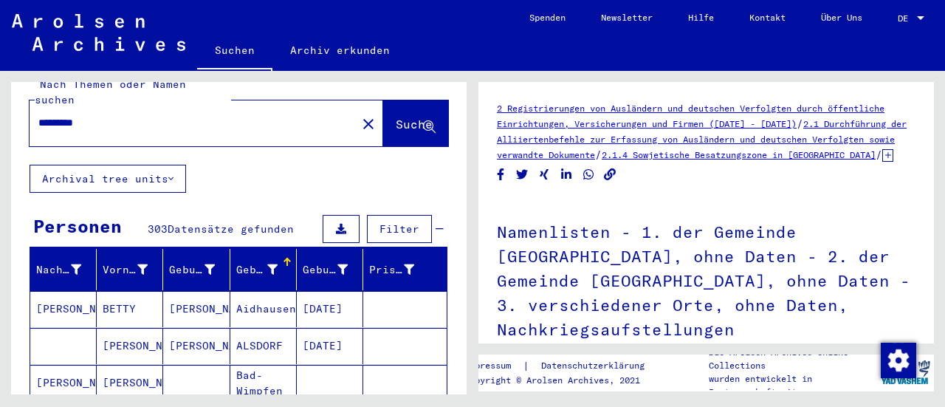
scroll to position [0, 0]
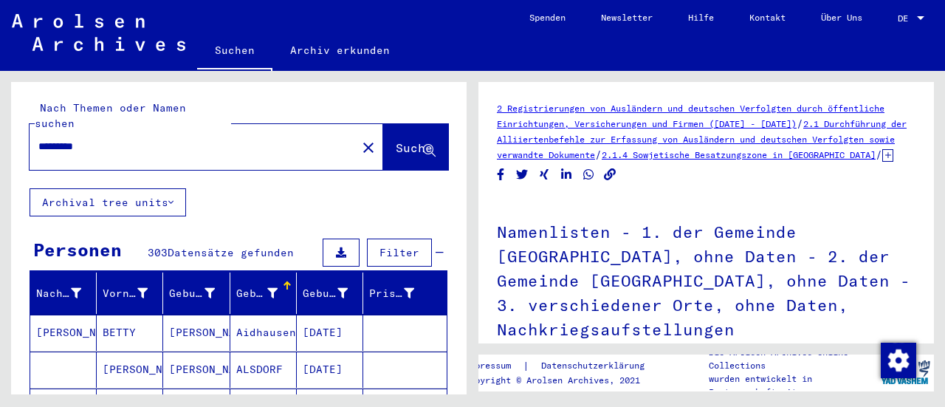
click at [256, 286] on div "Geburt‏" at bounding box center [256, 294] width 41 height 16
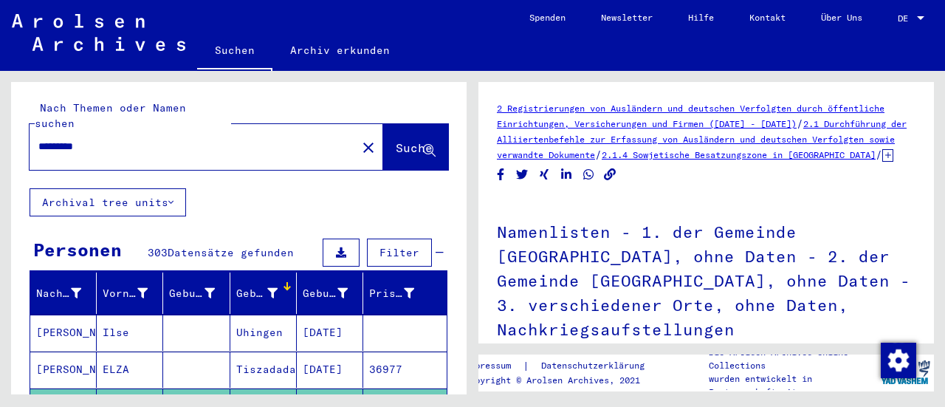
drag, startPoint x: 131, startPoint y: 128, endPoint x: 0, endPoint y: 94, distance: 134.8
click at [0, 94] on div "Nach Themen oder Namen suchen ********* close Suche Archival tree units Persone…" at bounding box center [236, 232] width 472 height 323
type input "**********"
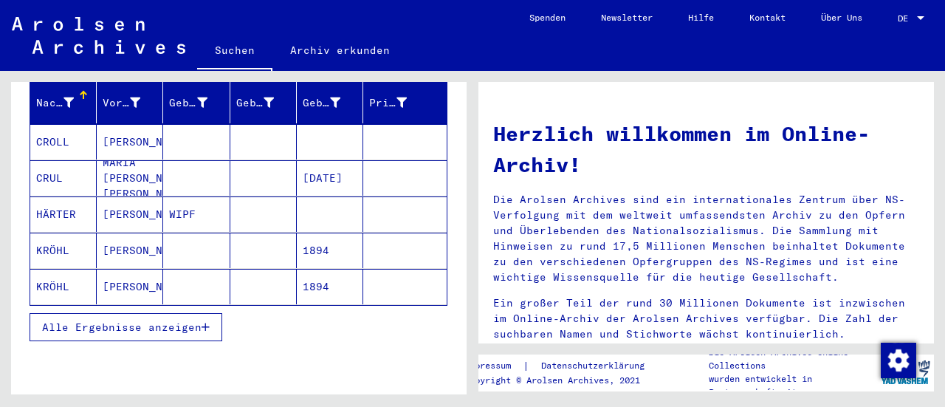
scroll to position [192, 0]
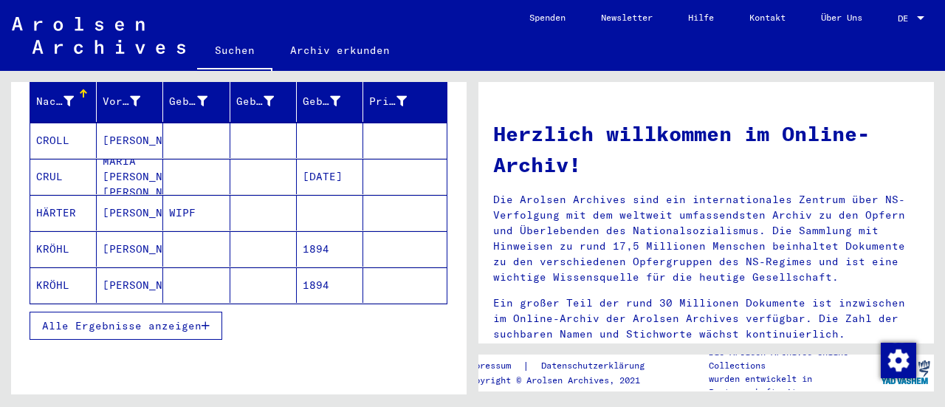
click at [125, 314] on button "Alle Ergebnisse anzeigen" at bounding box center [126, 326] width 193 height 28
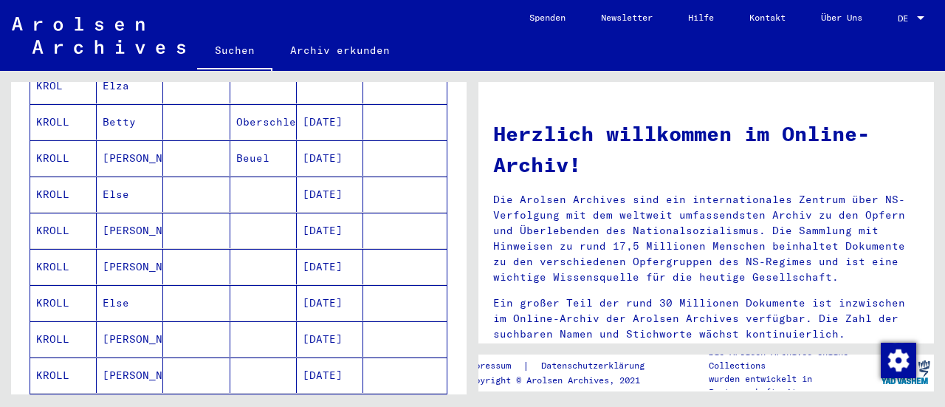
scroll to position [766, 0]
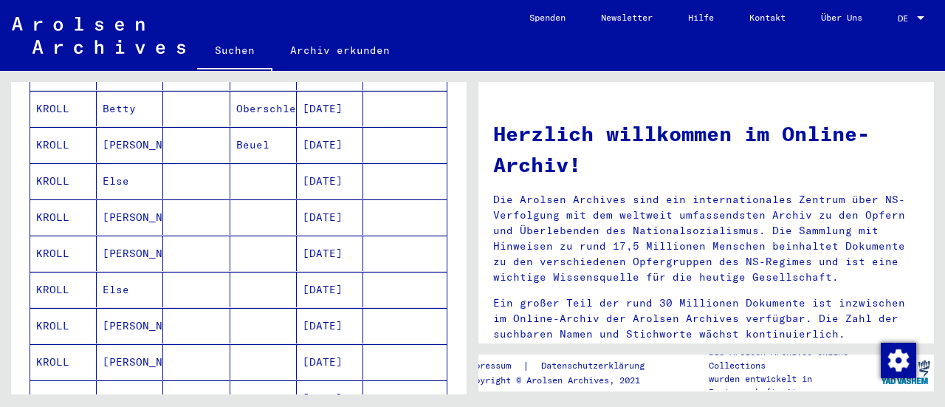
click at [255, 272] on mat-cell at bounding box center [263, 289] width 66 height 35
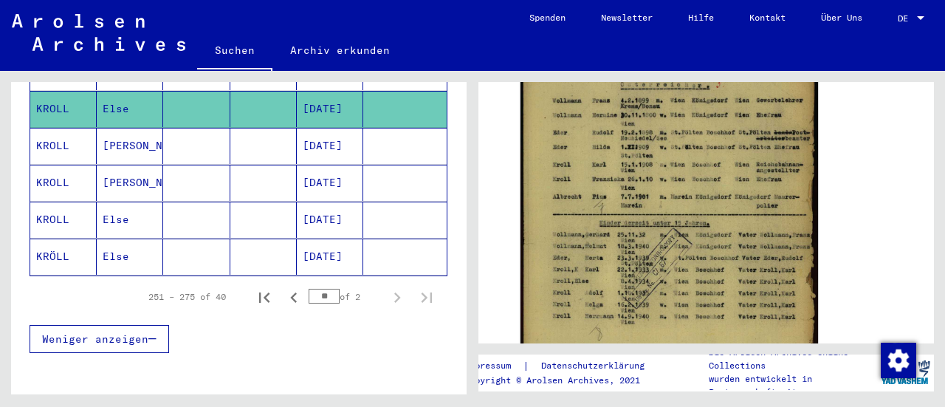
scroll to position [966, 0]
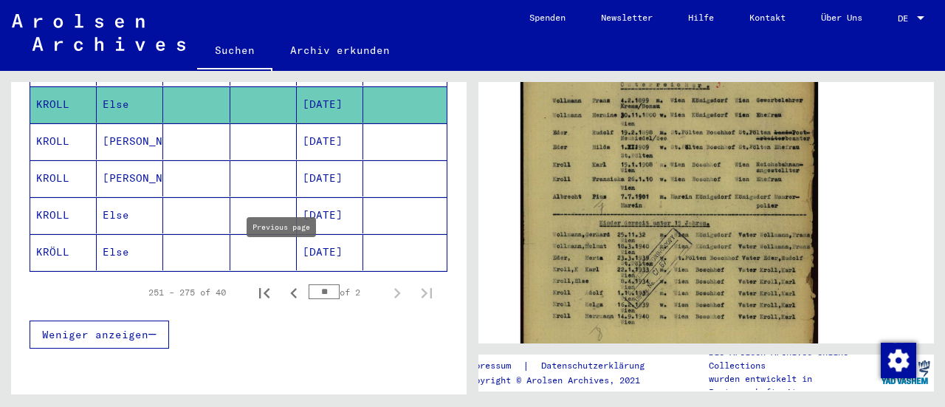
click at [283, 283] on icon "Previous page" at bounding box center [293, 293] width 21 height 21
type input "**"
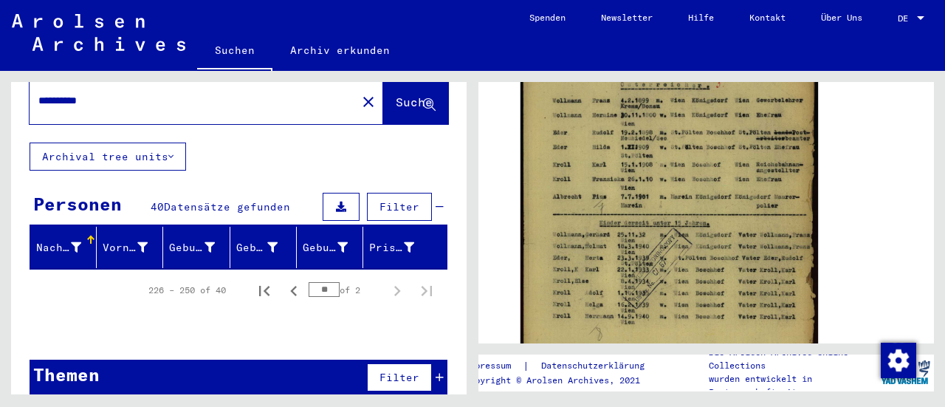
scroll to position [0, 0]
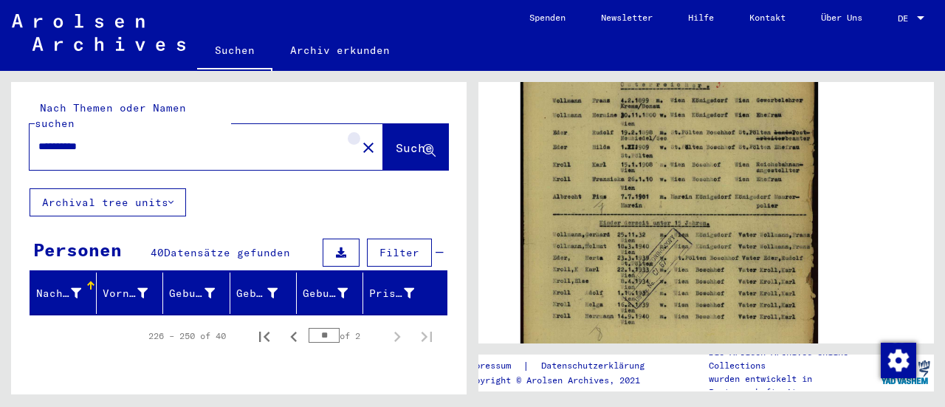
click at [359, 139] on mat-icon "close" at bounding box center [368, 148] width 18 height 18
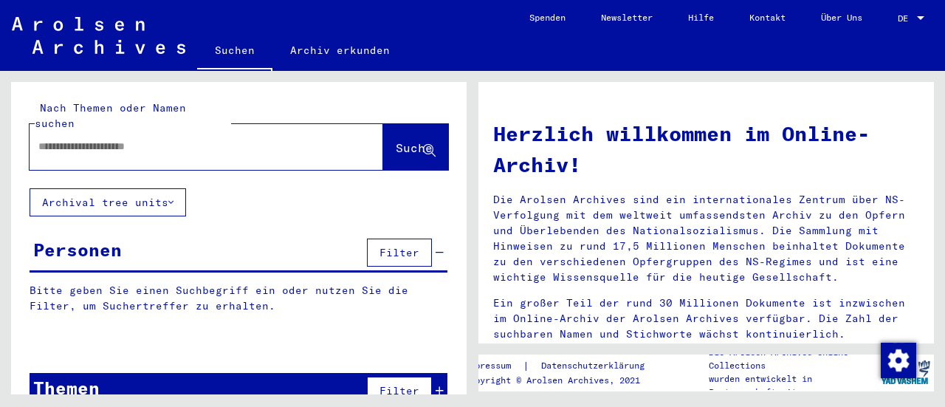
click at [241, 140] on div at bounding box center [184, 146] width 309 height 33
click at [224, 139] on input "text" at bounding box center [188, 147] width 300 height 16
type input "*********"
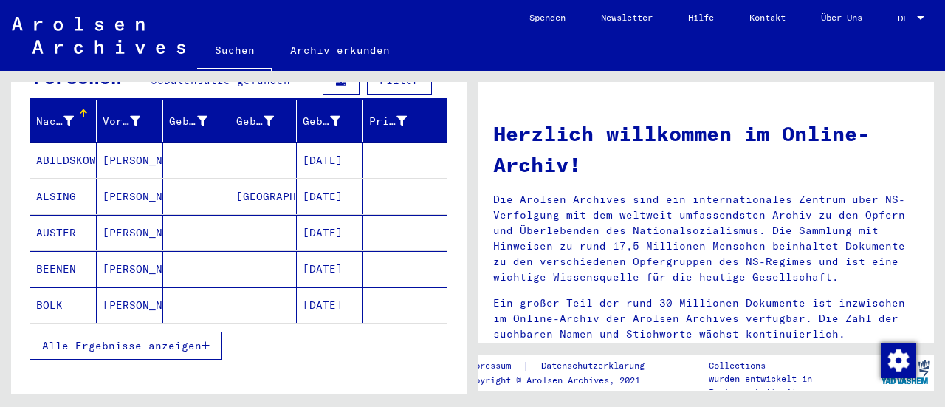
scroll to position [212, 0]
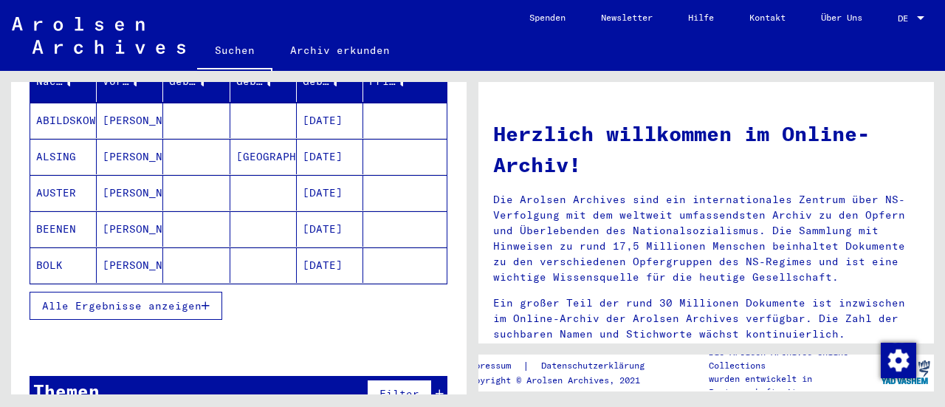
click at [118, 299] on span "Alle Ergebnisse anzeigen" at bounding box center [121, 305] width 159 height 13
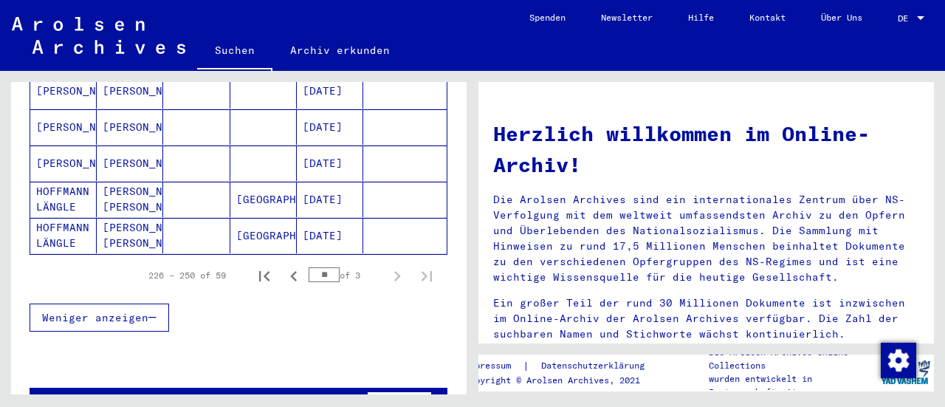
scroll to position [969, 0]
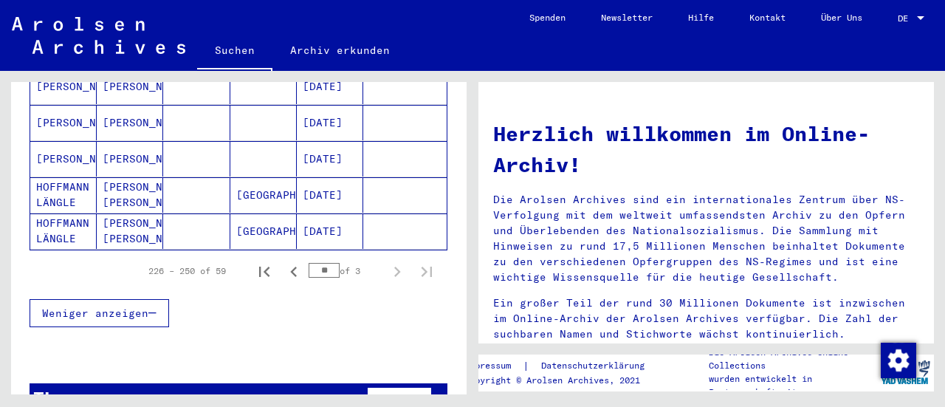
click at [345, 264] on div "** of 3" at bounding box center [346, 271] width 74 height 14
click at [259, 266] on icon "First page" at bounding box center [264, 271] width 10 height 10
click at [394, 266] on icon "Next page" at bounding box center [397, 271] width 7 height 10
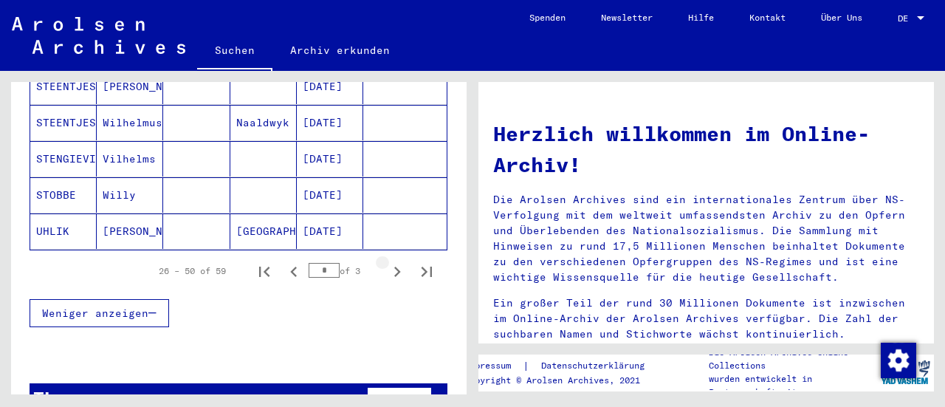
click at [394, 266] on icon "Next page" at bounding box center [397, 271] width 7 height 10
type input "*"
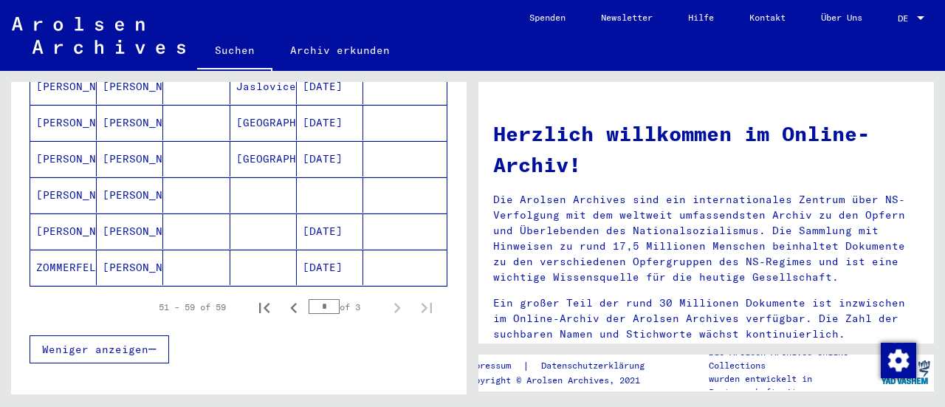
scroll to position [0, 0]
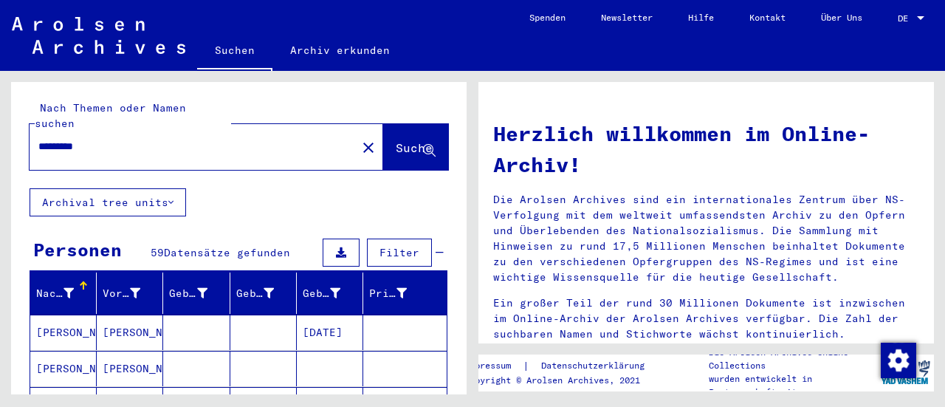
click at [125, 142] on div "*********" at bounding box center [184, 146] width 309 height 33
click at [120, 140] on div "*********" at bounding box center [184, 146] width 309 height 33
click at [359, 139] on mat-icon "close" at bounding box center [368, 148] width 18 height 18
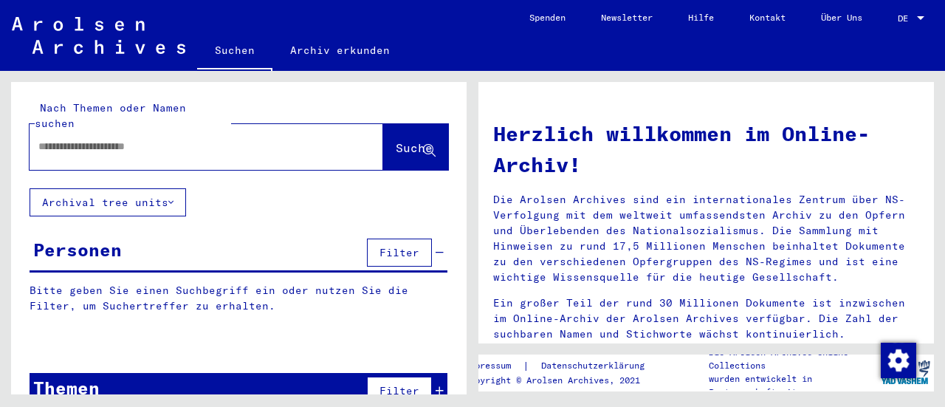
click at [162, 139] on input "text" at bounding box center [188, 147] width 300 height 16
type input "**********"
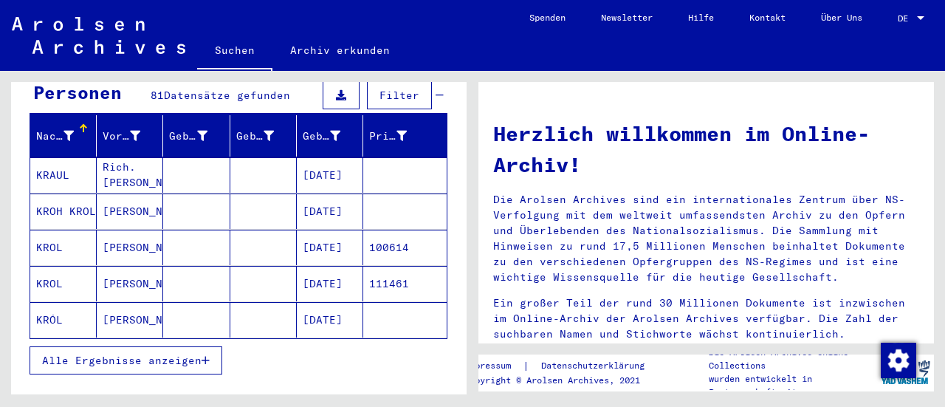
scroll to position [169, 0]
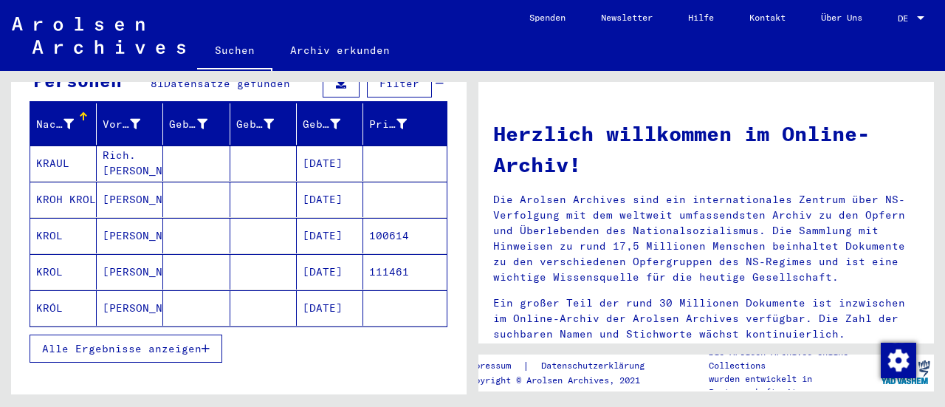
click at [172, 342] on span "Alle Ergebnisse anzeigen" at bounding box center [121, 348] width 159 height 13
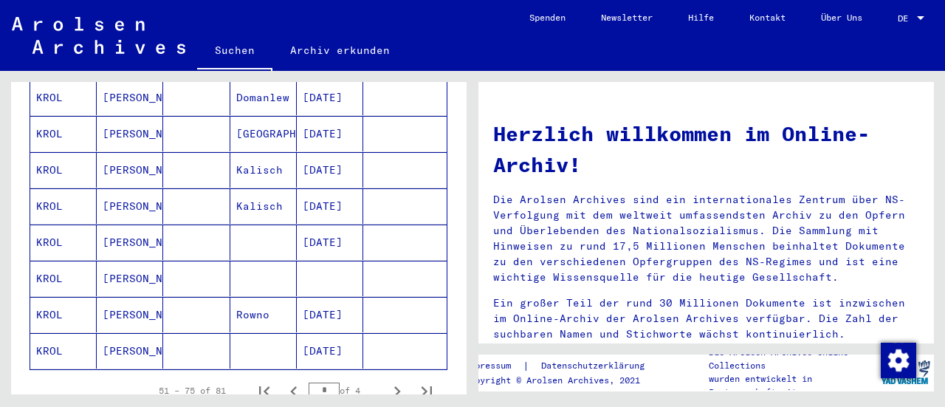
scroll to position [852, 0]
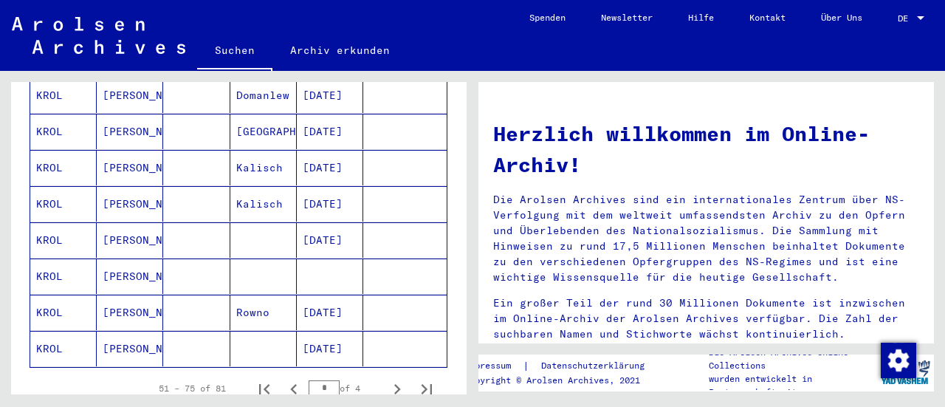
click at [128, 227] on mat-cell "[PERSON_NAME]" at bounding box center [130, 239] width 66 height 35
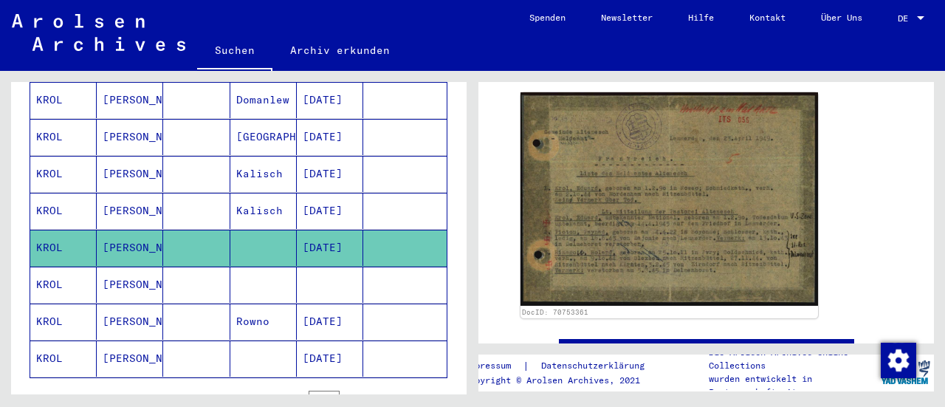
scroll to position [256, 0]
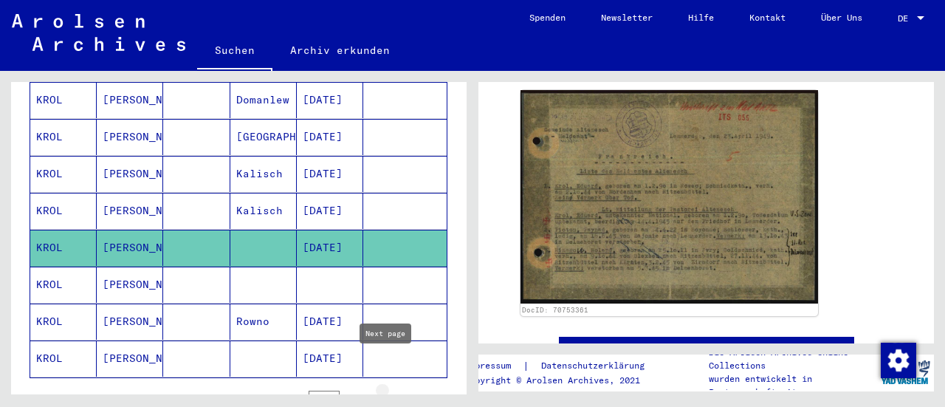
click at [387, 389] on icon "Next page" at bounding box center [397, 399] width 21 height 21
type input "*"
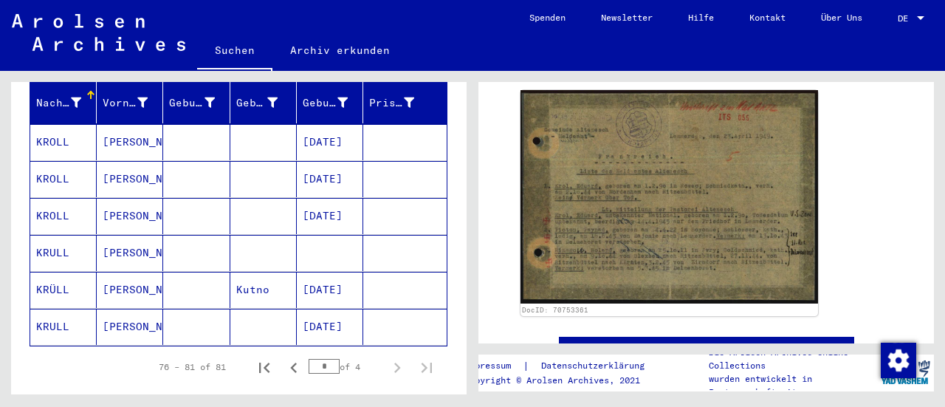
scroll to position [189, 0]
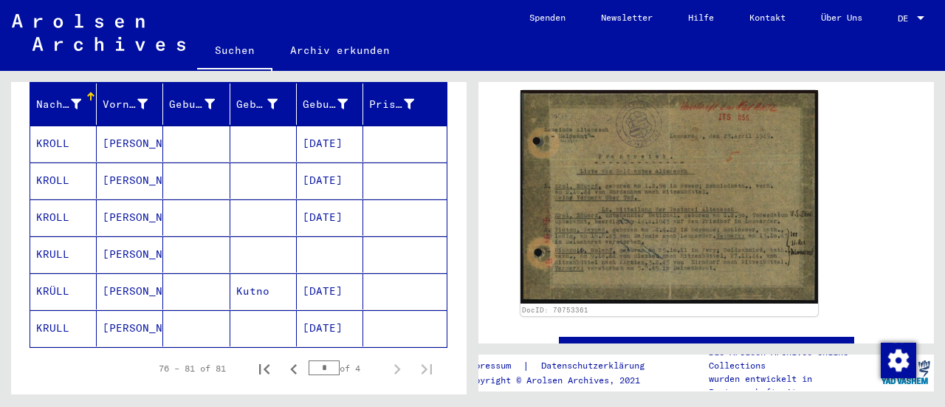
click at [128, 125] on mat-cell "[PERSON_NAME]" at bounding box center [130, 143] width 66 height 36
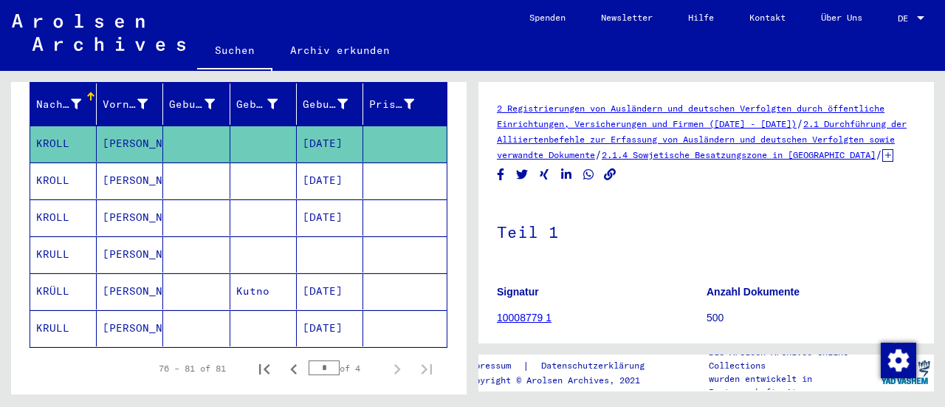
click at [191, 199] on mat-cell at bounding box center [196, 217] width 66 height 36
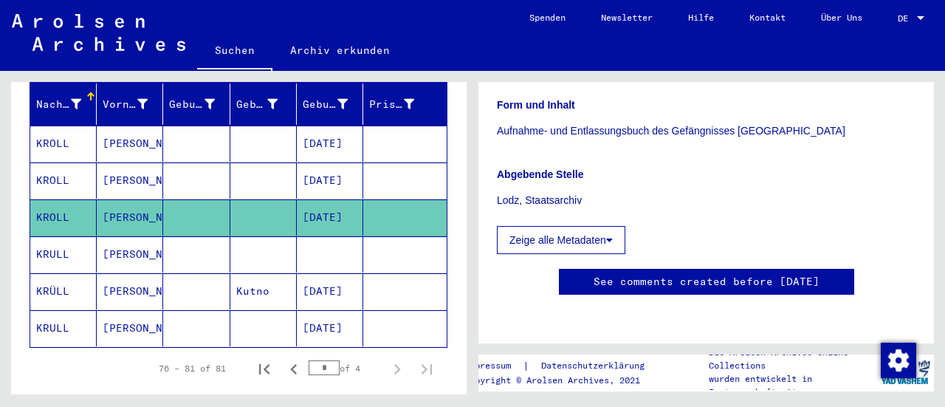
scroll to position [354, 0]
click at [345, 199] on mat-cell "[DATE]" at bounding box center [330, 217] width 66 height 36
click at [363, 92] on mat-header-cell "Prisoner #" at bounding box center [404, 103] width 83 height 41
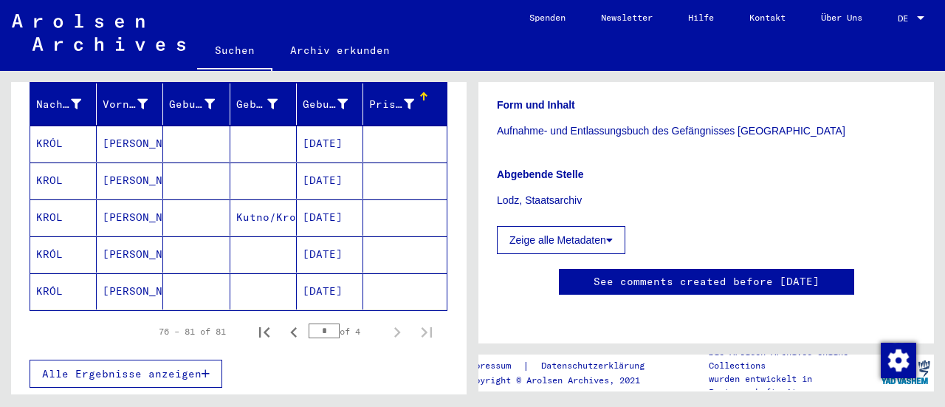
scroll to position [281, 0]
click at [611, 235] on icon at bounding box center [609, 240] width 7 height 10
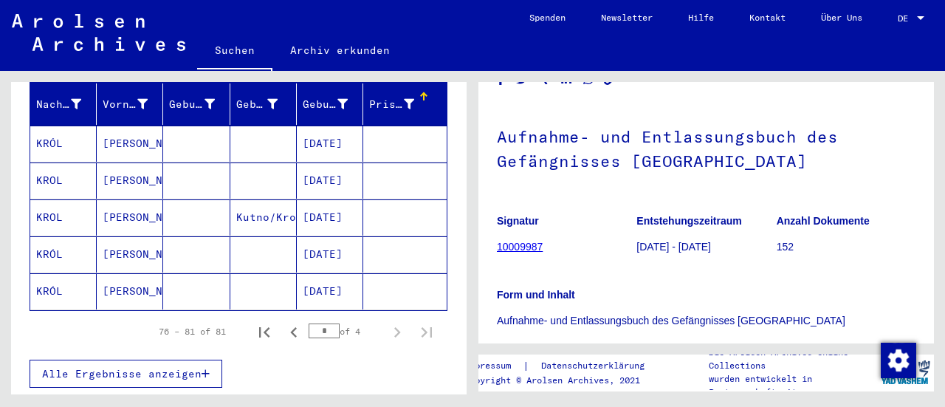
scroll to position [0, 0]
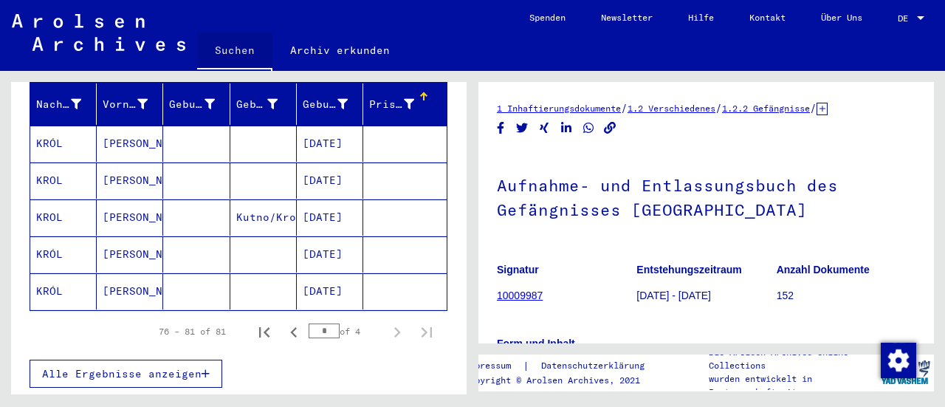
click at [233, 44] on link "Suchen" at bounding box center [234, 51] width 75 height 38
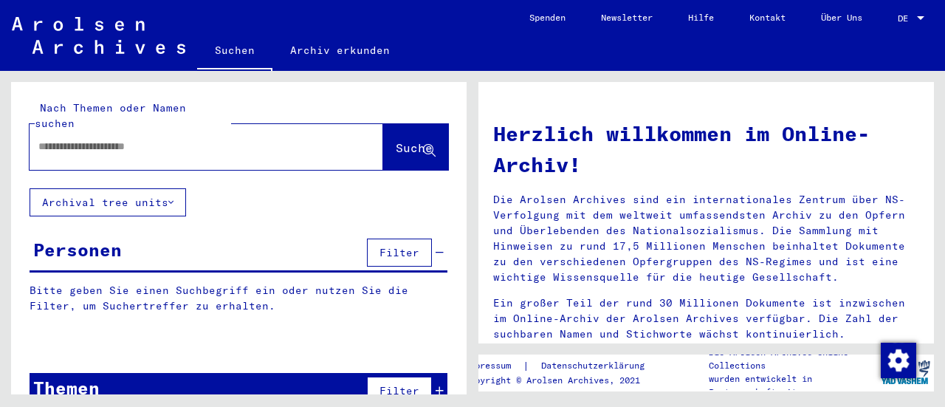
click at [168, 139] on input "text" at bounding box center [188, 147] width 300 height 16
type input "**********"
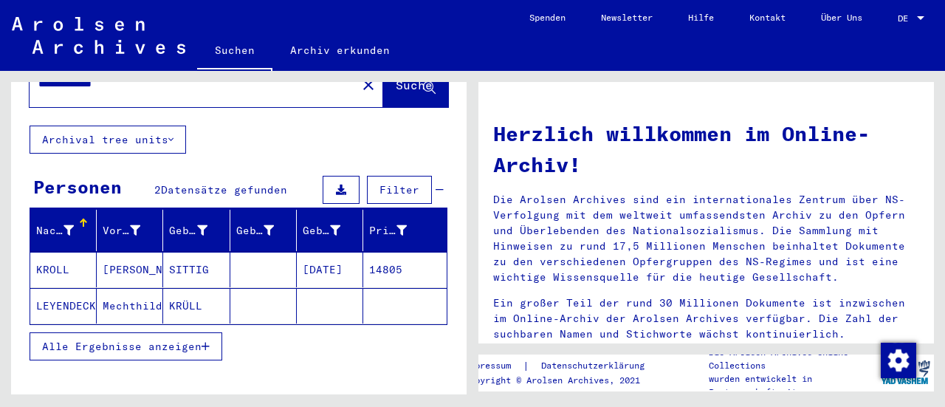
scroll to position [65, 0]
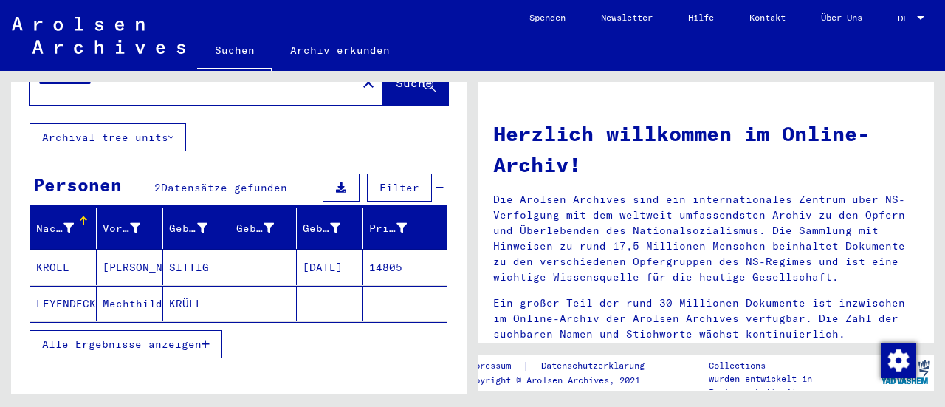
click at [197, 334] on button "Alle Ergebnisse anzeigen" at bounding box center [126, 344] width 193 height 28
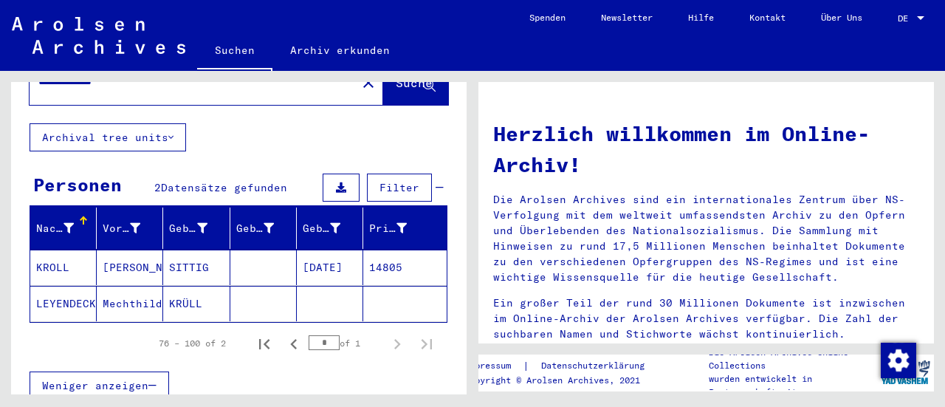
click at [137, 249] on mat-cell "[PERSON_NAME]" at bounding box center [130, 266] width 66 height 35
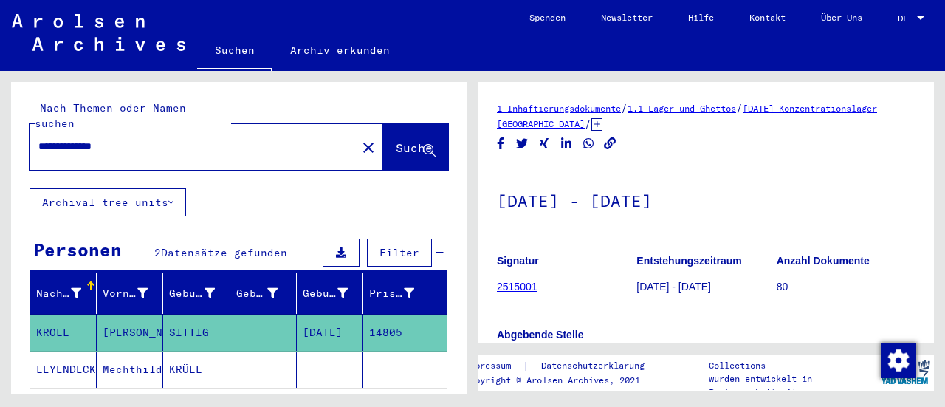
click at [117, 36] on img at bounding box center [98, 32] width 173 height 37
